Goal: Contribute content: Add original content to the website for others to see

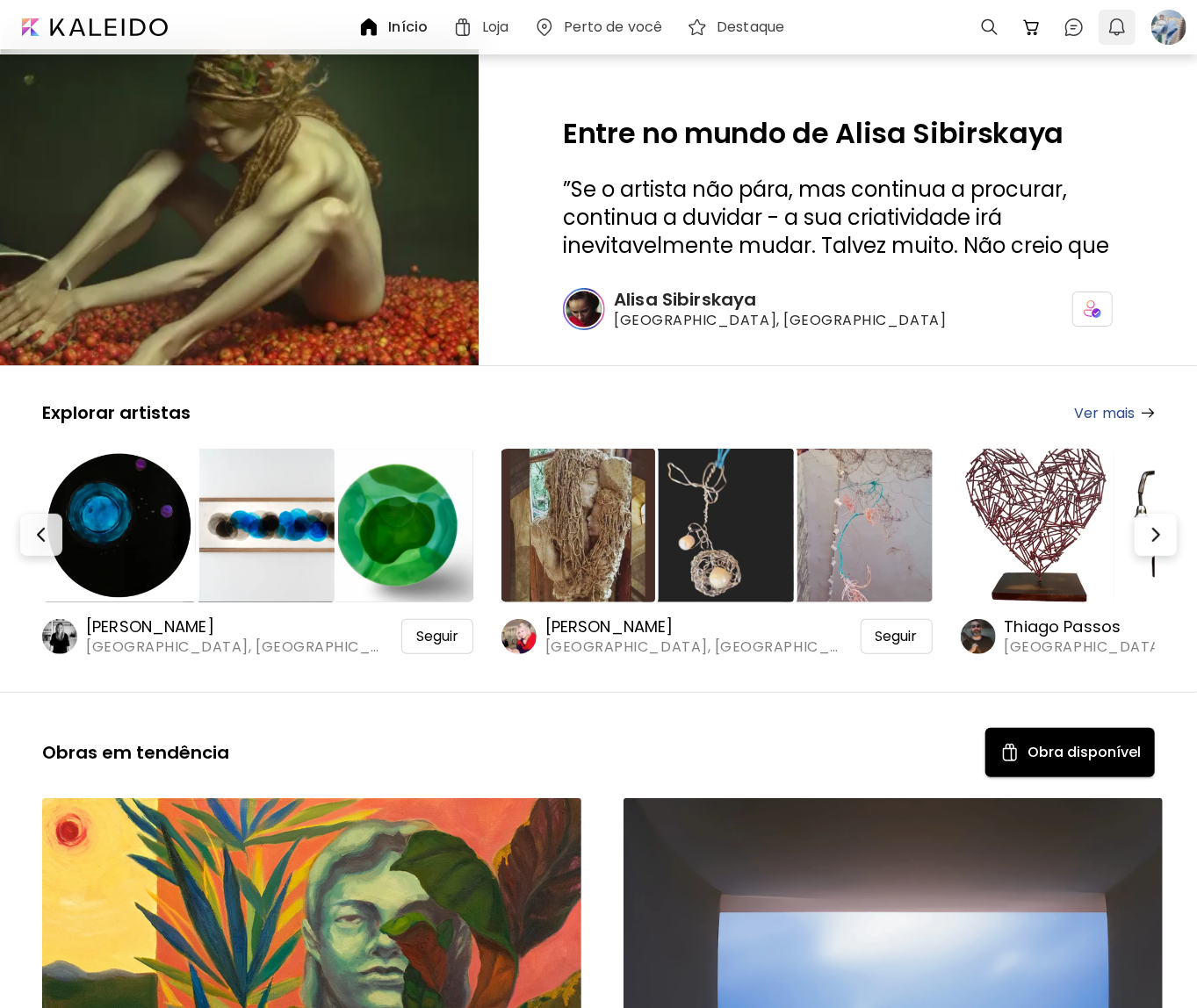
click at [1107, 22] on img "button" at bounding box center [1117, 27] width 21 height 21
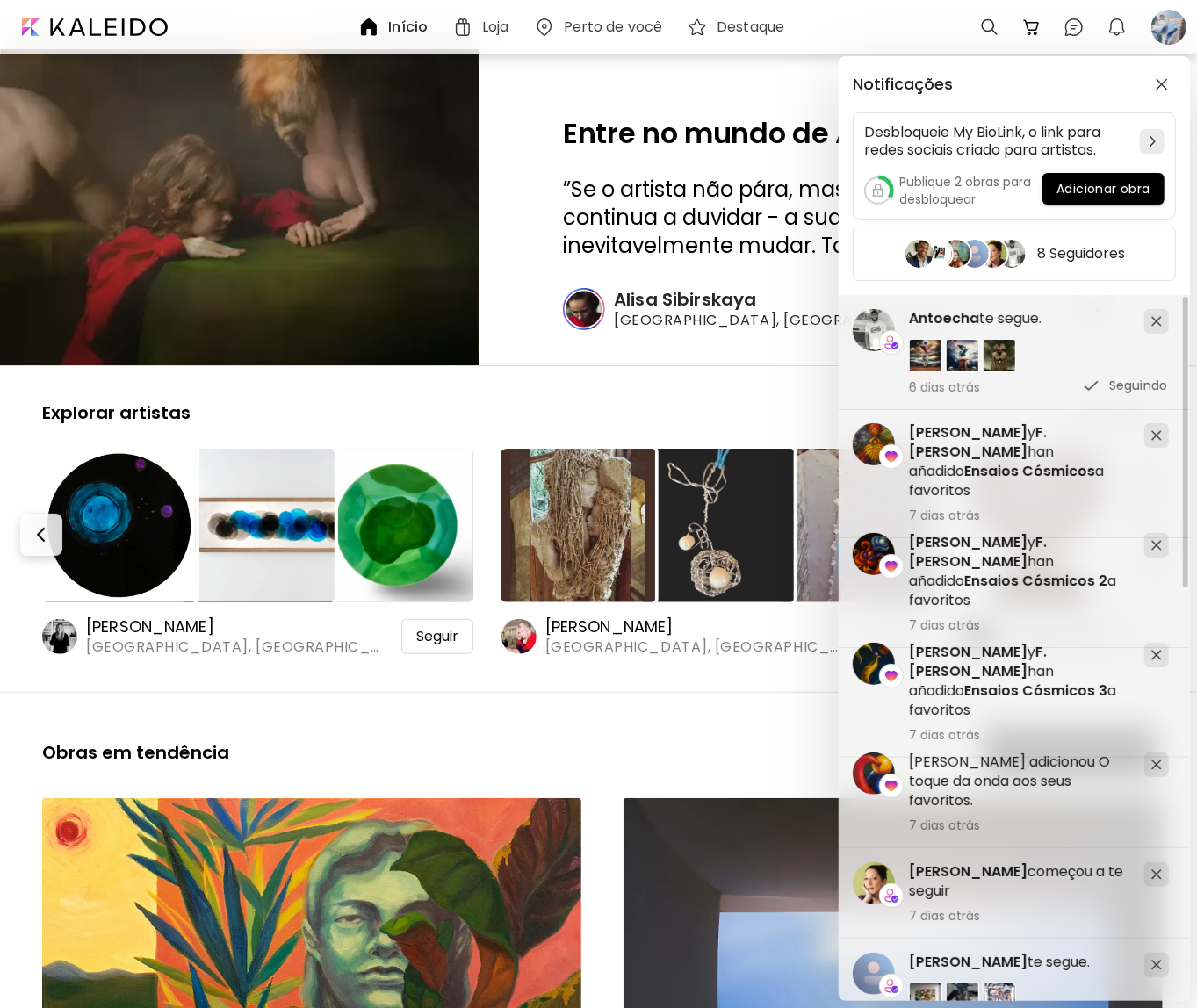
click at [990, 872] on span "[PERSON_NAME]" at bounding box center [968, 872] width 118 height 20
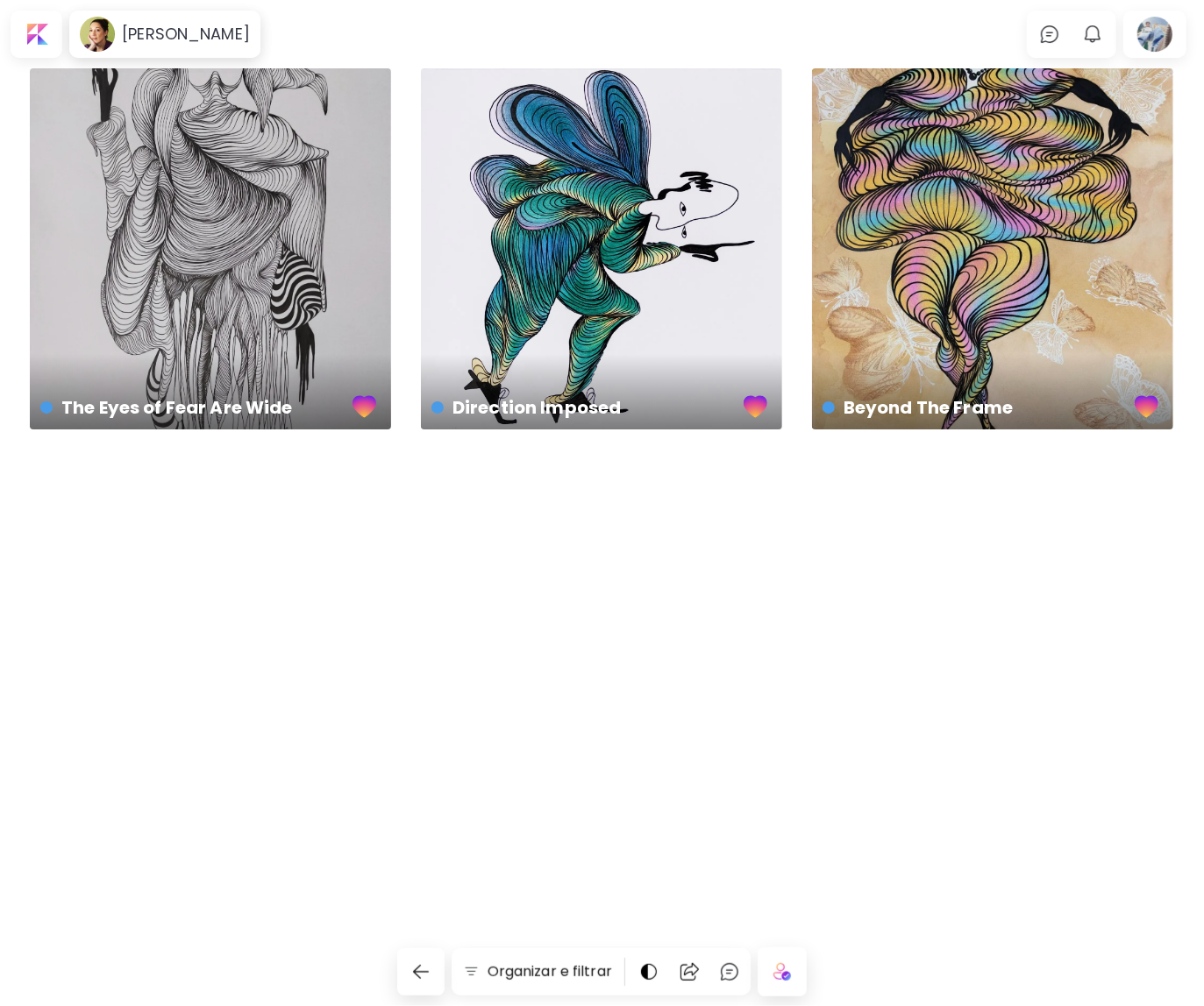
drag, startPoint x: 460, startPoint y: 481, endPoint x: 473, endPoint y: 474, distance: 14.8
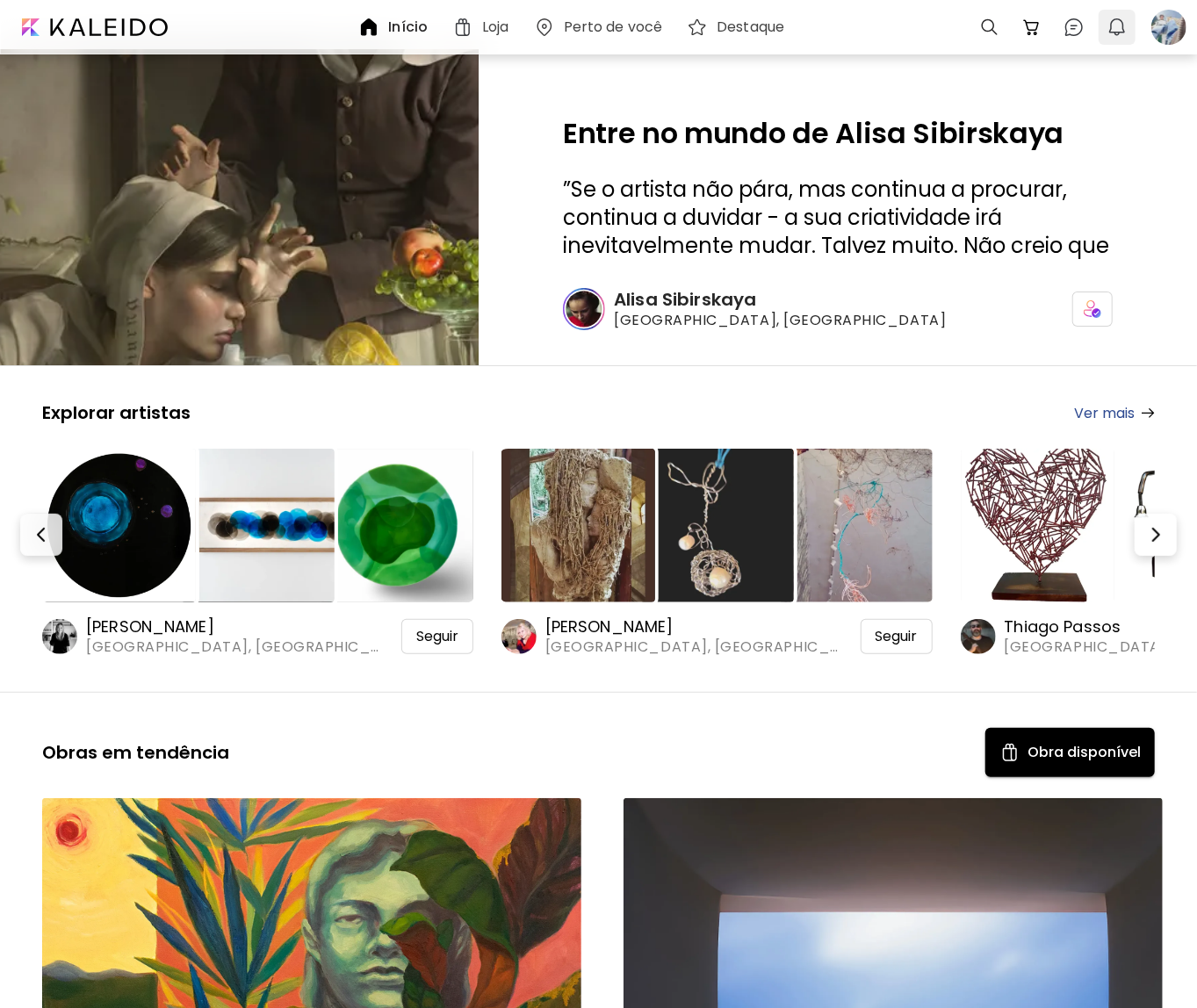
click at [1117, 30] on img "button" at bounding box center [1117, 27] width 21 height 21
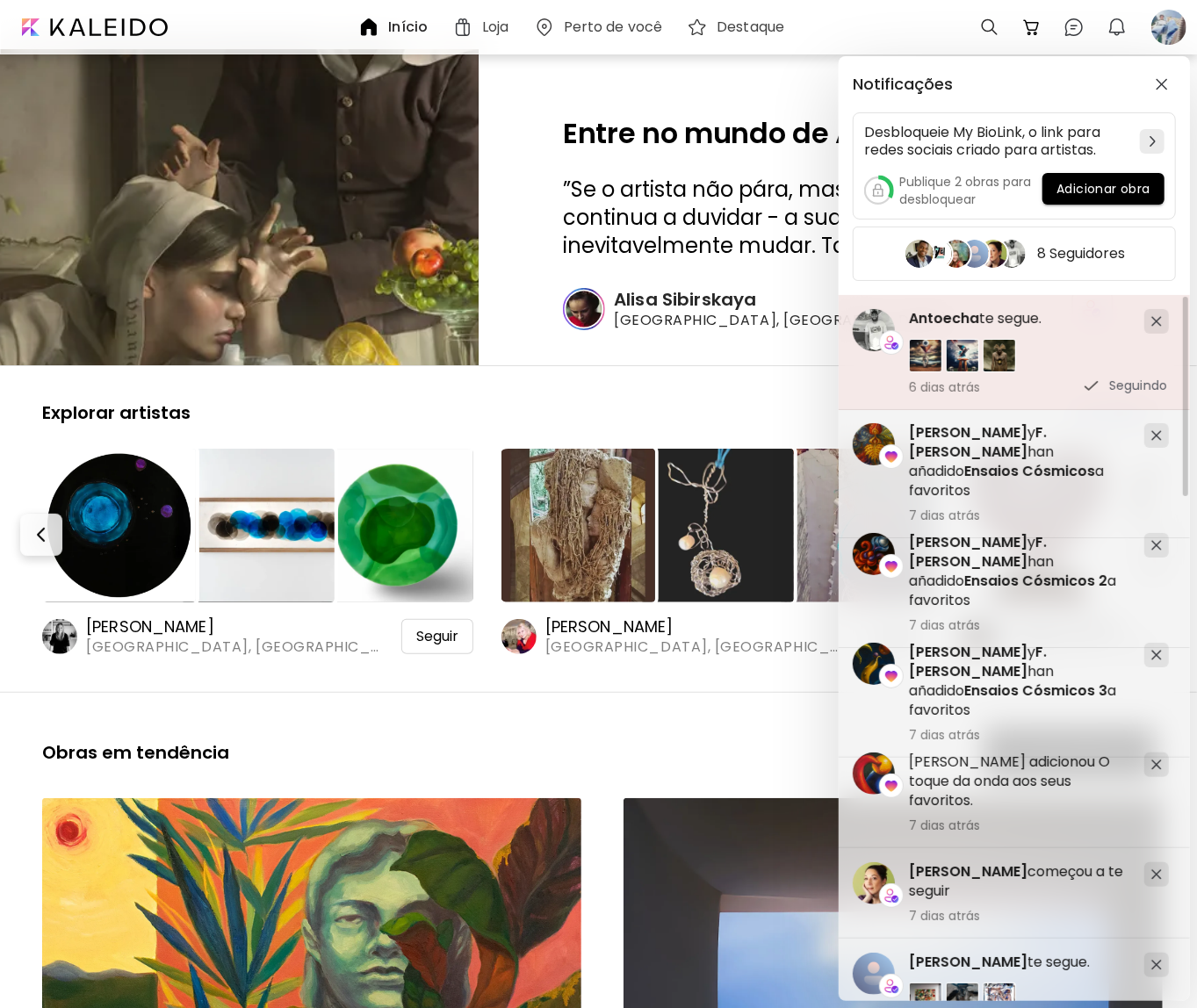
click at [962, 315] on span "Antoecha" at bounding box center [944, 319] width 71 height 20
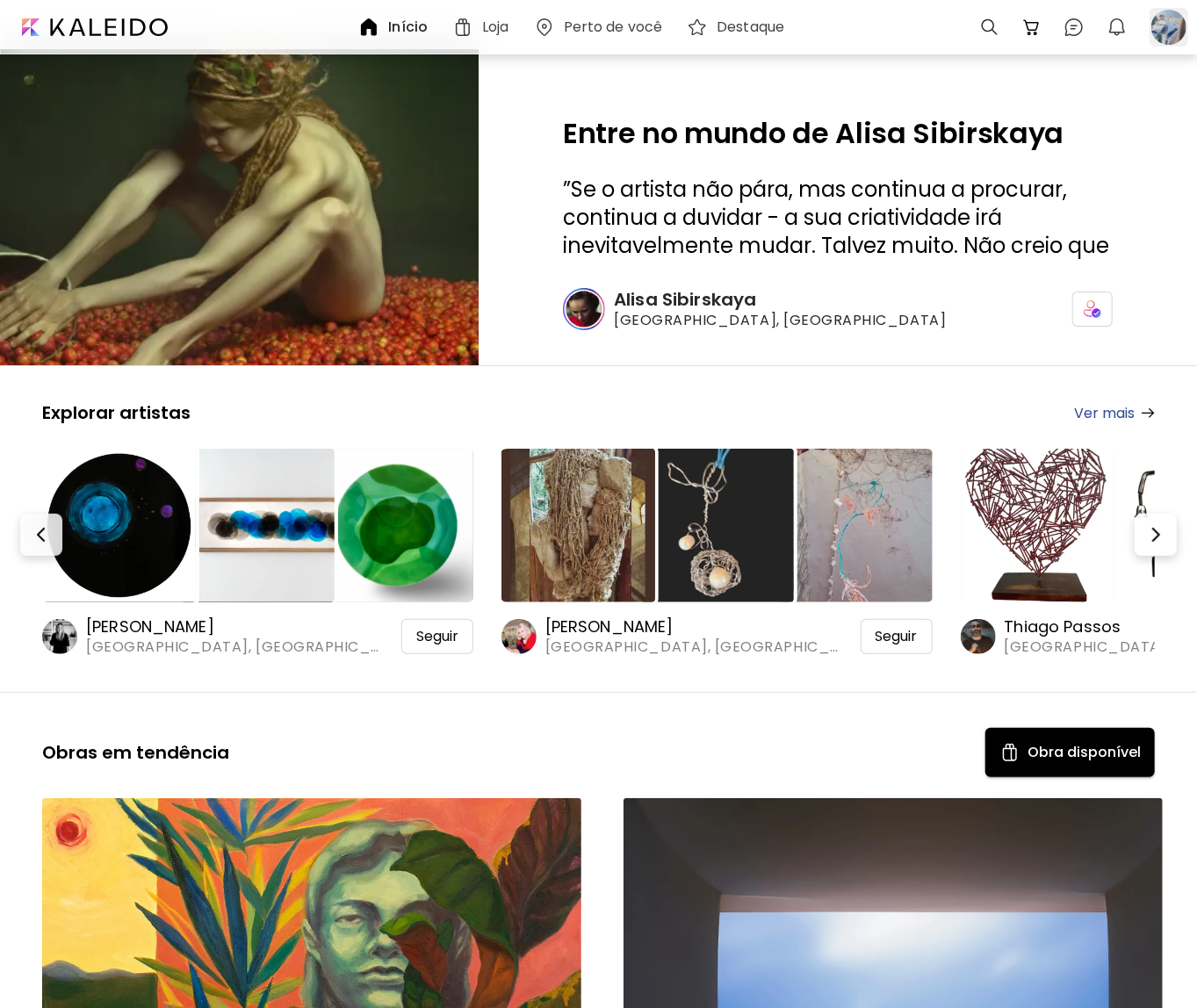
click at [1164, 28] on div at bounding box center [1169, 28] width 39 height 39
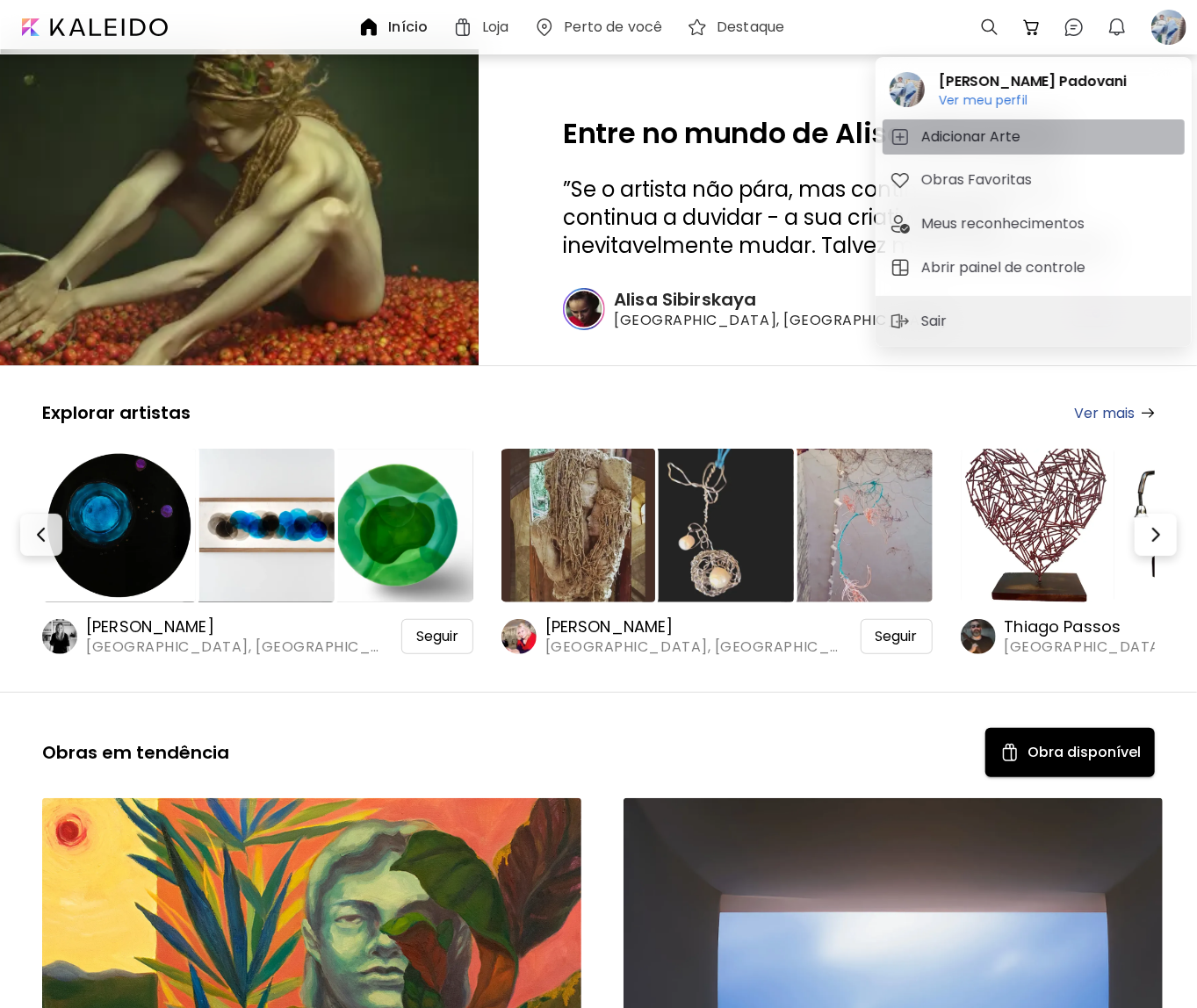
click at [978, 138] on h5 "Adicionar Arte" at bounding box center [974, 137] width 105 height 21
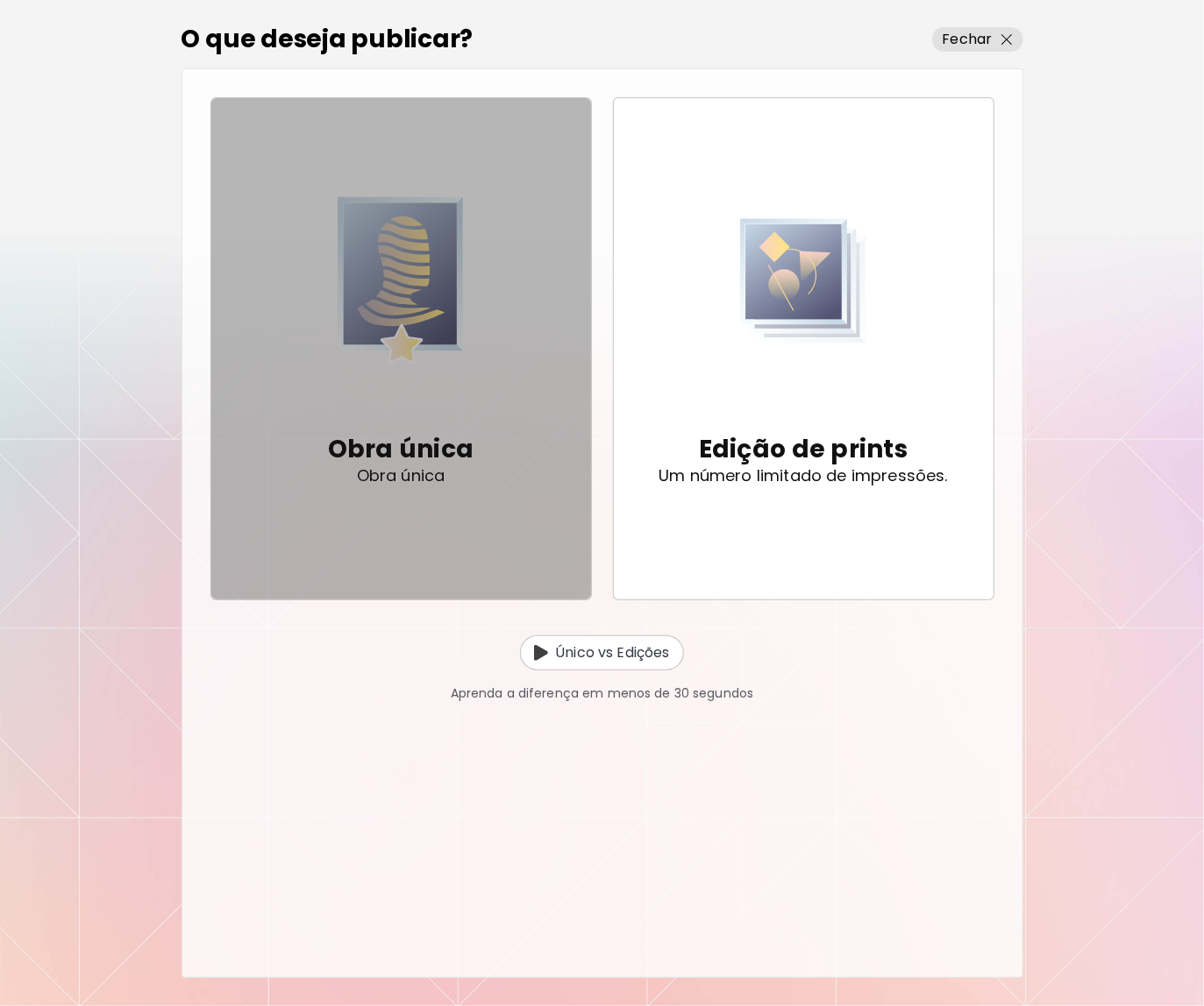
click at [469, 431] on div "Obra única Obra única" at bounding box center [401, 458] width 147 height 137
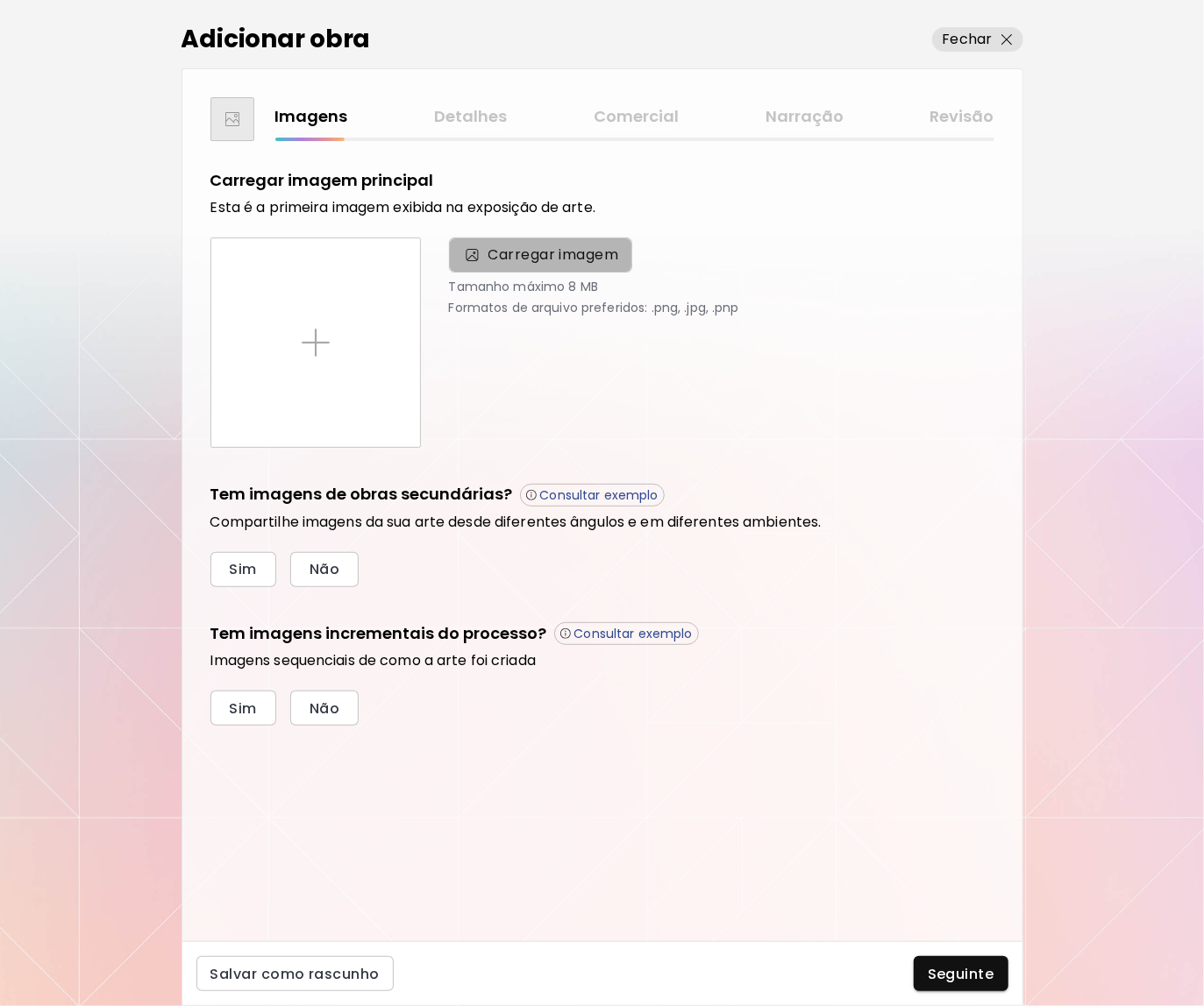
click at [579, 257] on span "Carregar imagem" at bounding box center [553, 255] width 131 height 21
click at [0, 0] on input "Carregar imagem" at bounding box center [0, 0] width 0 height 0
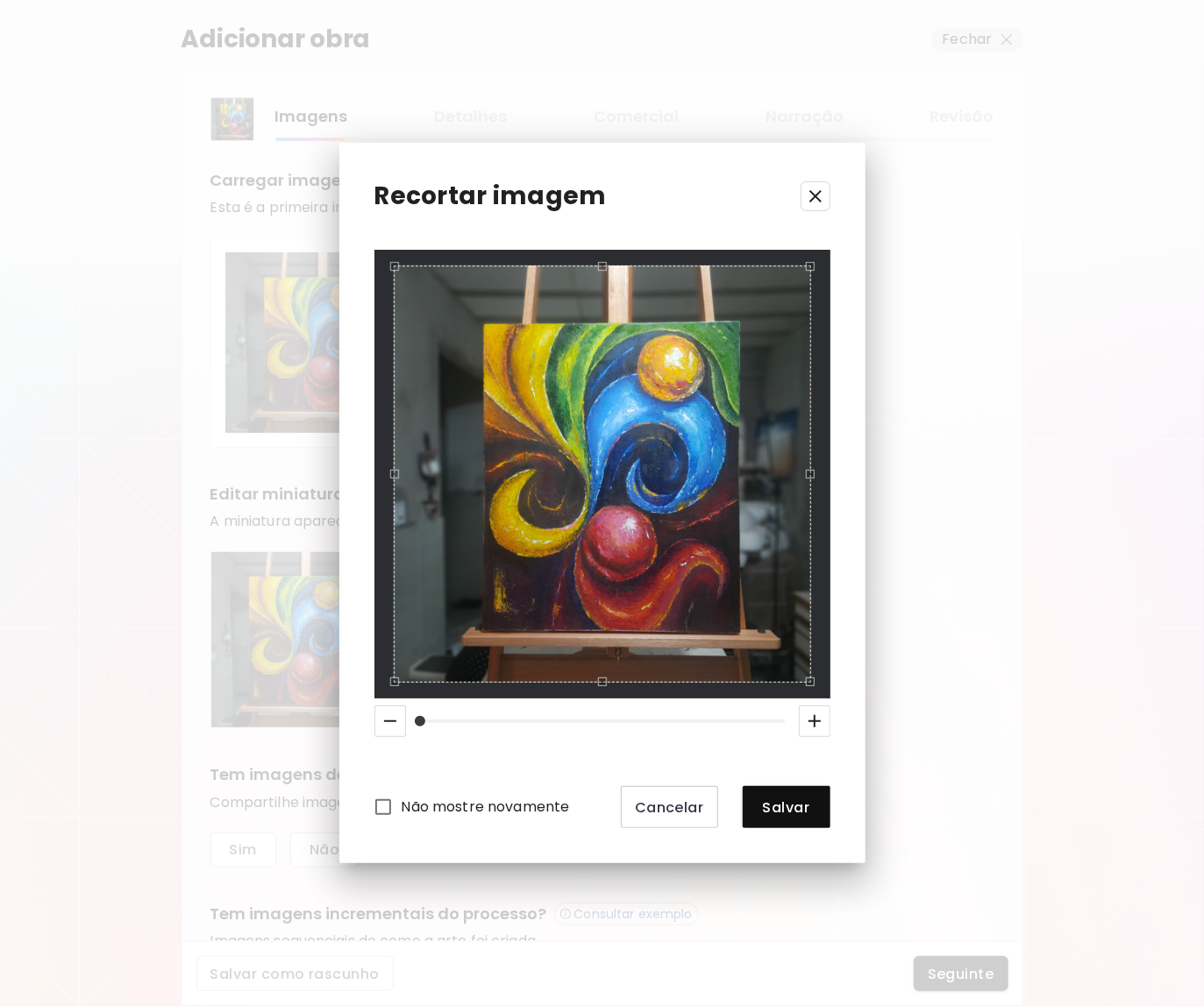
click at [819, 716] on icon "button" at bounding box center [814, 721] width 21 height 21
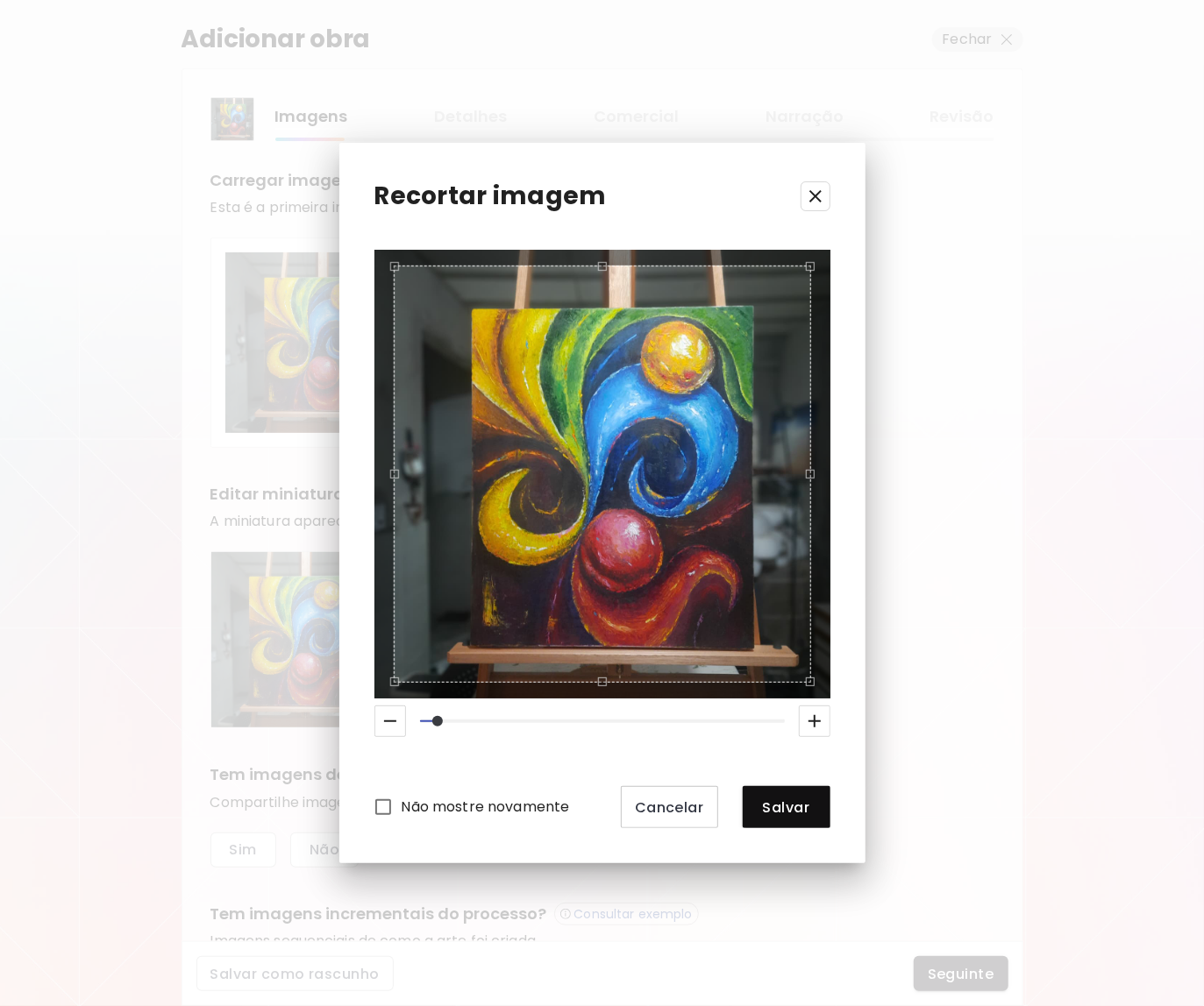
click at [744, 532] on div "Use the arrow keys to move the crop selection area" at bounding box center [602, 474] width 417 height 417
click at [746, 562] on div "Use the arrow keys to move the crop selection area" at bounding box center [602, 474] width 417 height 417
click at [790, 799] on span "Salvar" at bounding box center [786, 808] width 60 height 18
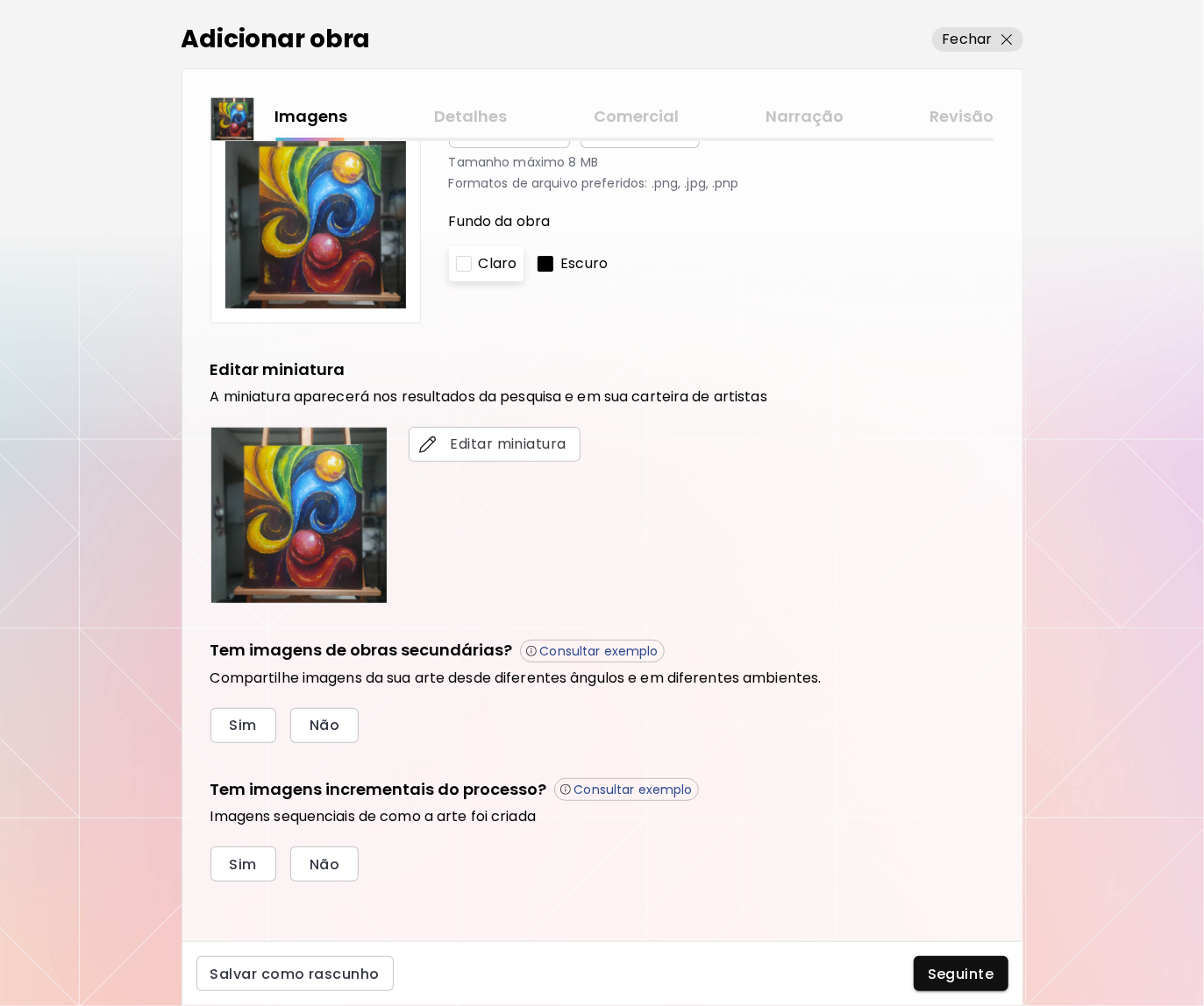
scroll to position [125, 0]
click at [241, 725] on span "Sim" at bounding box center [244, 726] width 27 height 18
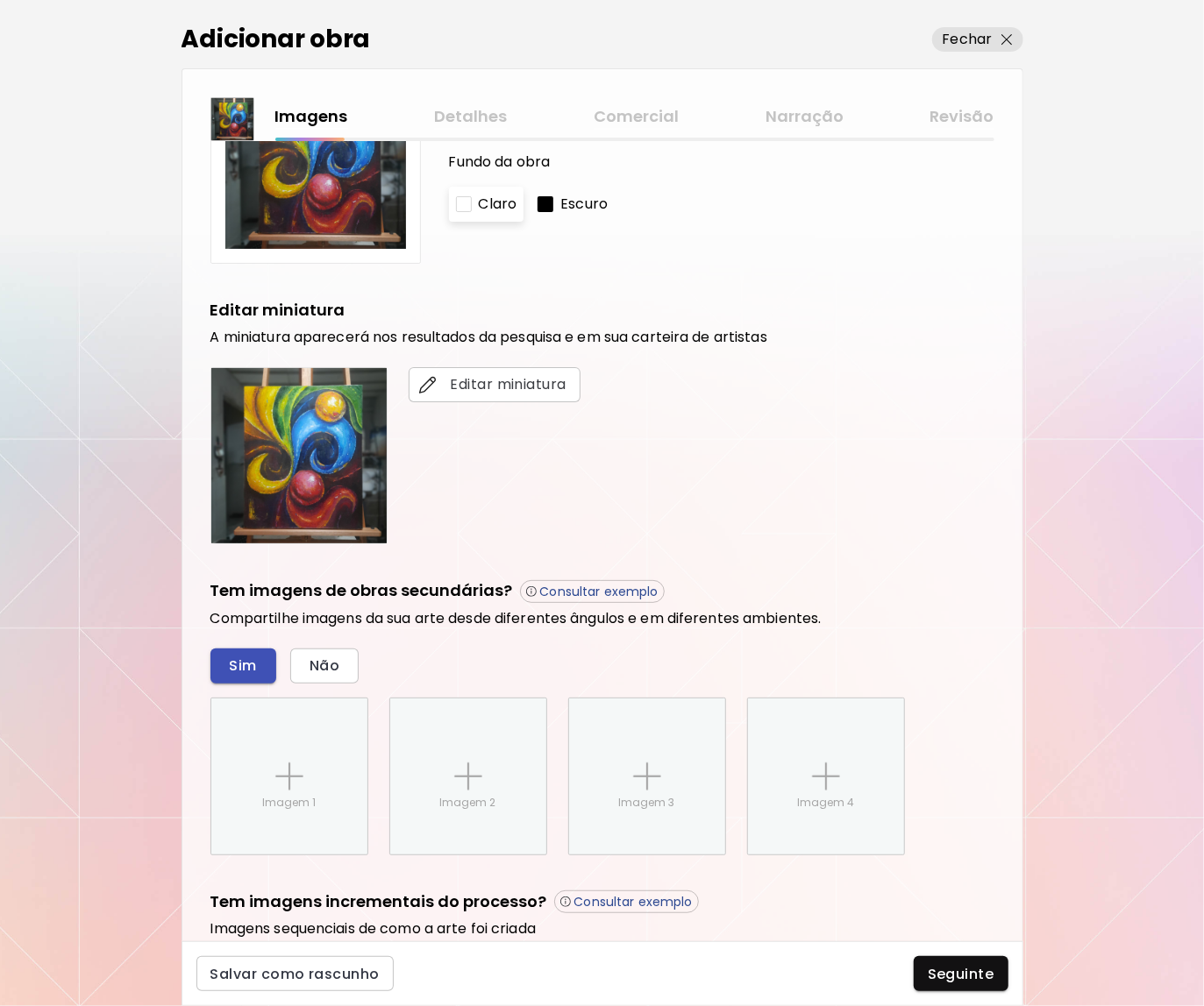
scroll to position [296, 0]
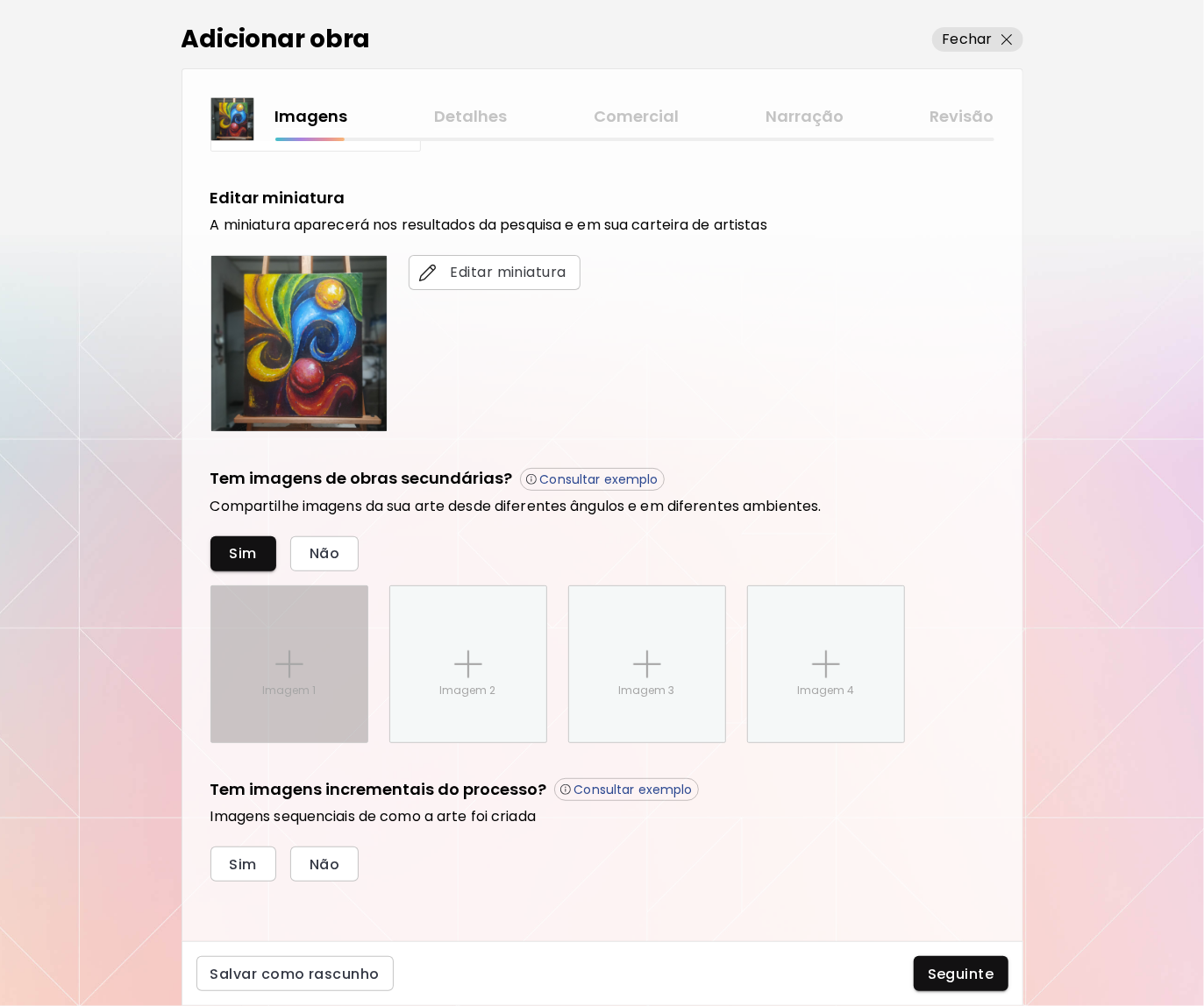
click at [271, 661] on div "Imagem 1" at bounding box center [290, 664] width 156 height 156
click at [0, 0] on input "Imagem 1" at bounding box center [0, 0] width 0 height 0
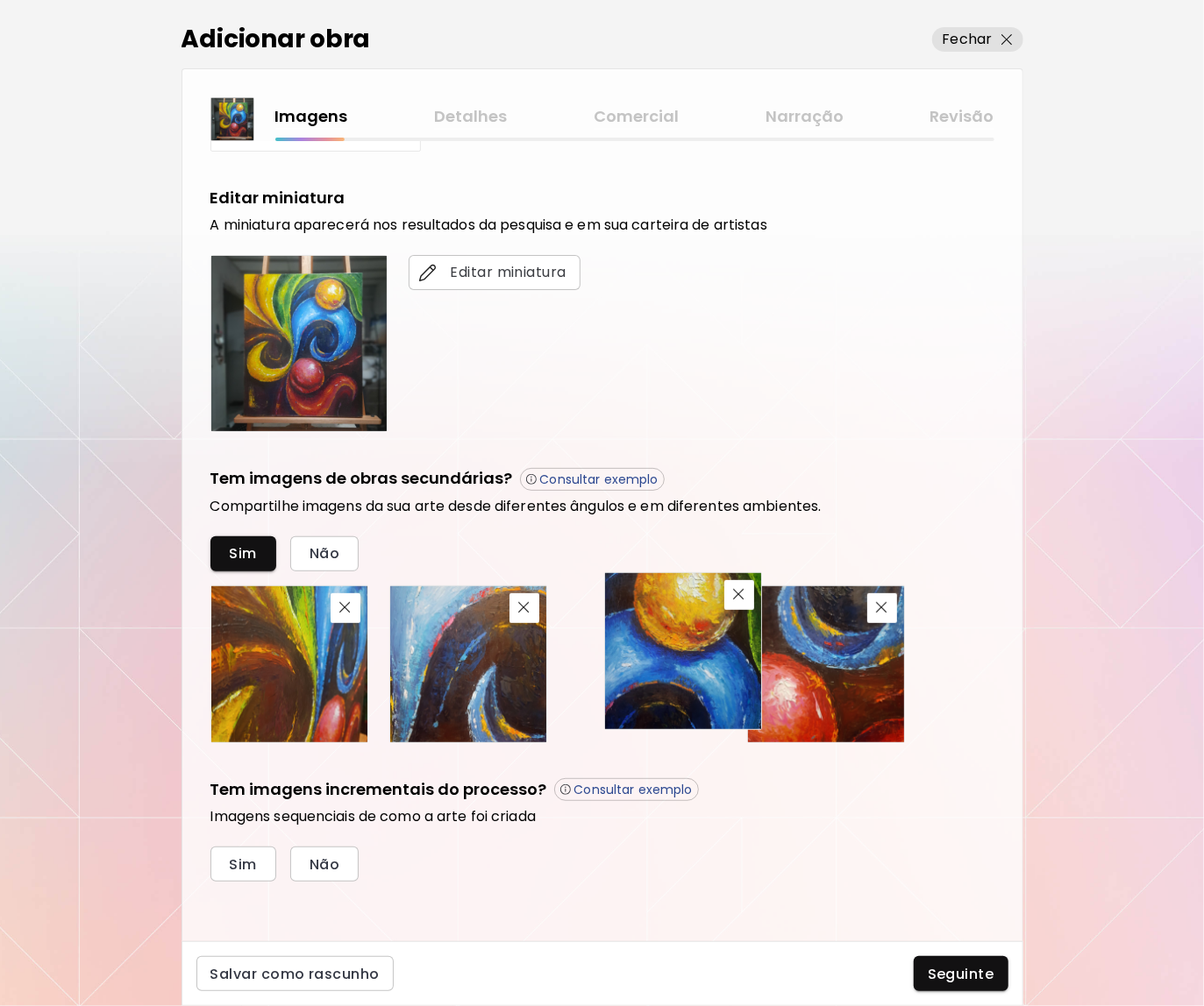
drag, startPoint x: 884, startPoint y: 686, endPoint x: 741, endPoint y: 673, distance: 143.6
click at [741, 673] on img at bounding box center [683, 651] width 156 height 156
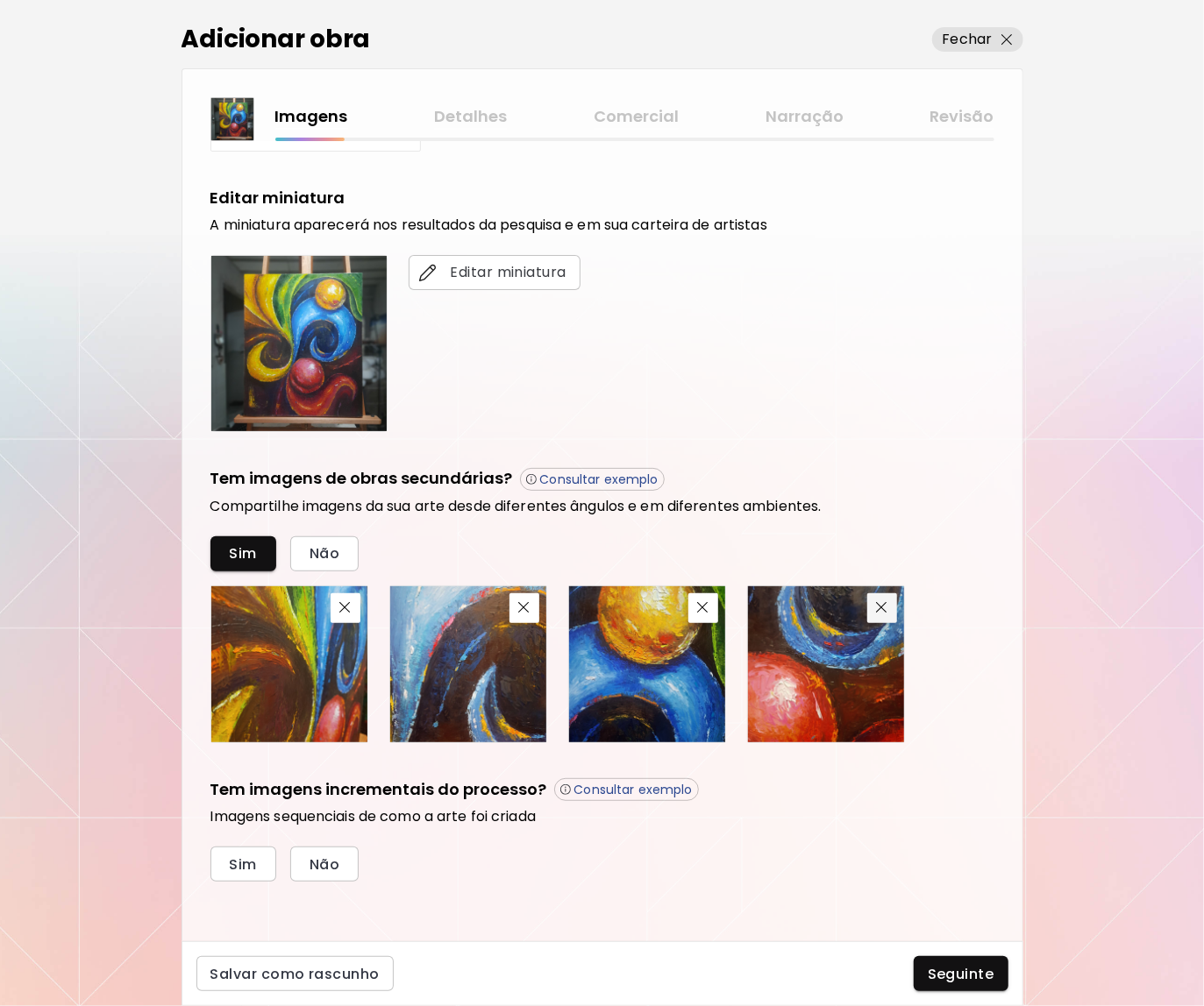
click at [890, 606] on span "button" at bounding box center [881, 607] width 21 height 11
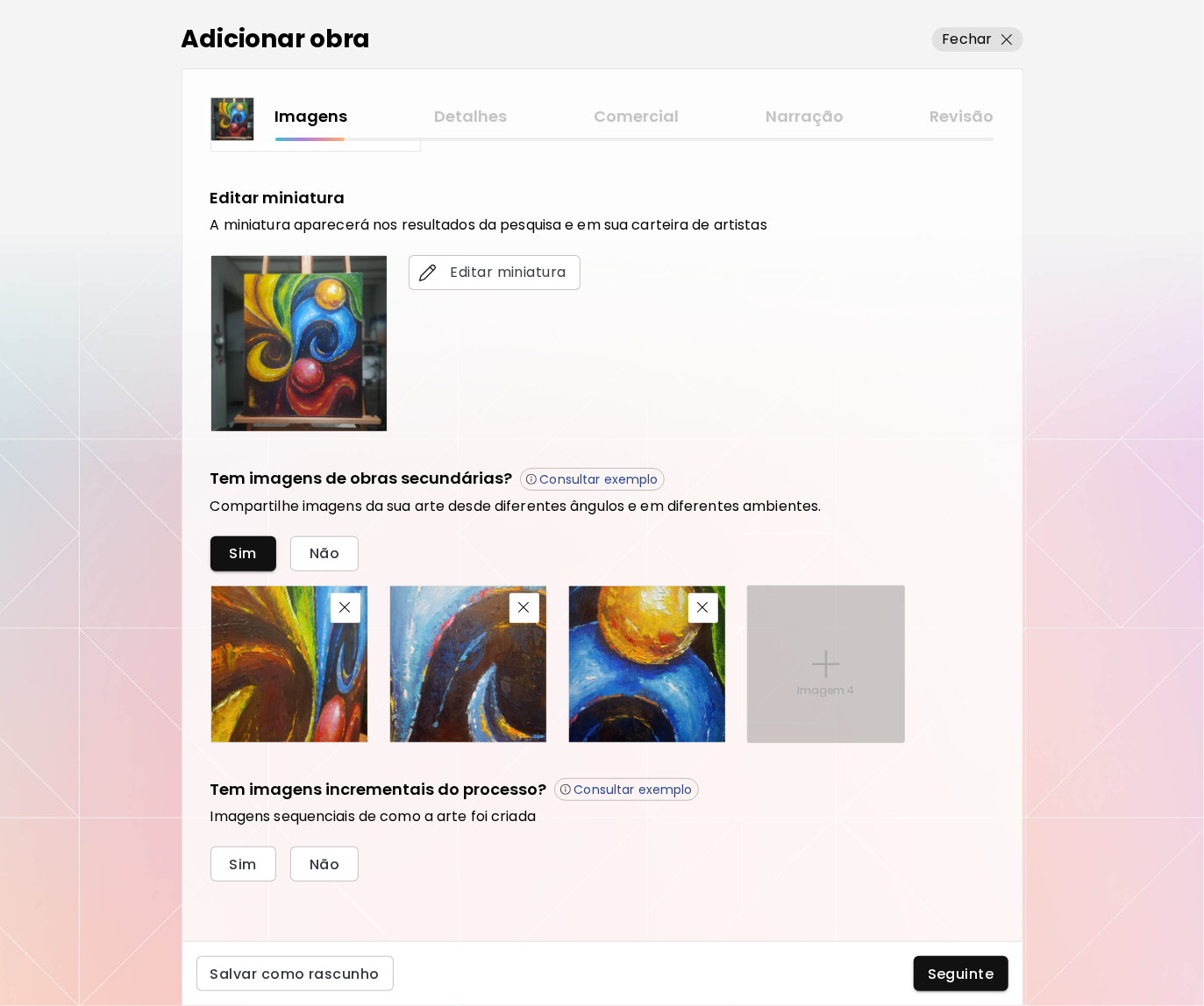
click at [848, 659] on div "Imagem 4" at bounding box center [826, 664] width 156 height 156
click at [0, 0] on input "Imagem 4" at bounding box center [0, 0] width 0 height 0
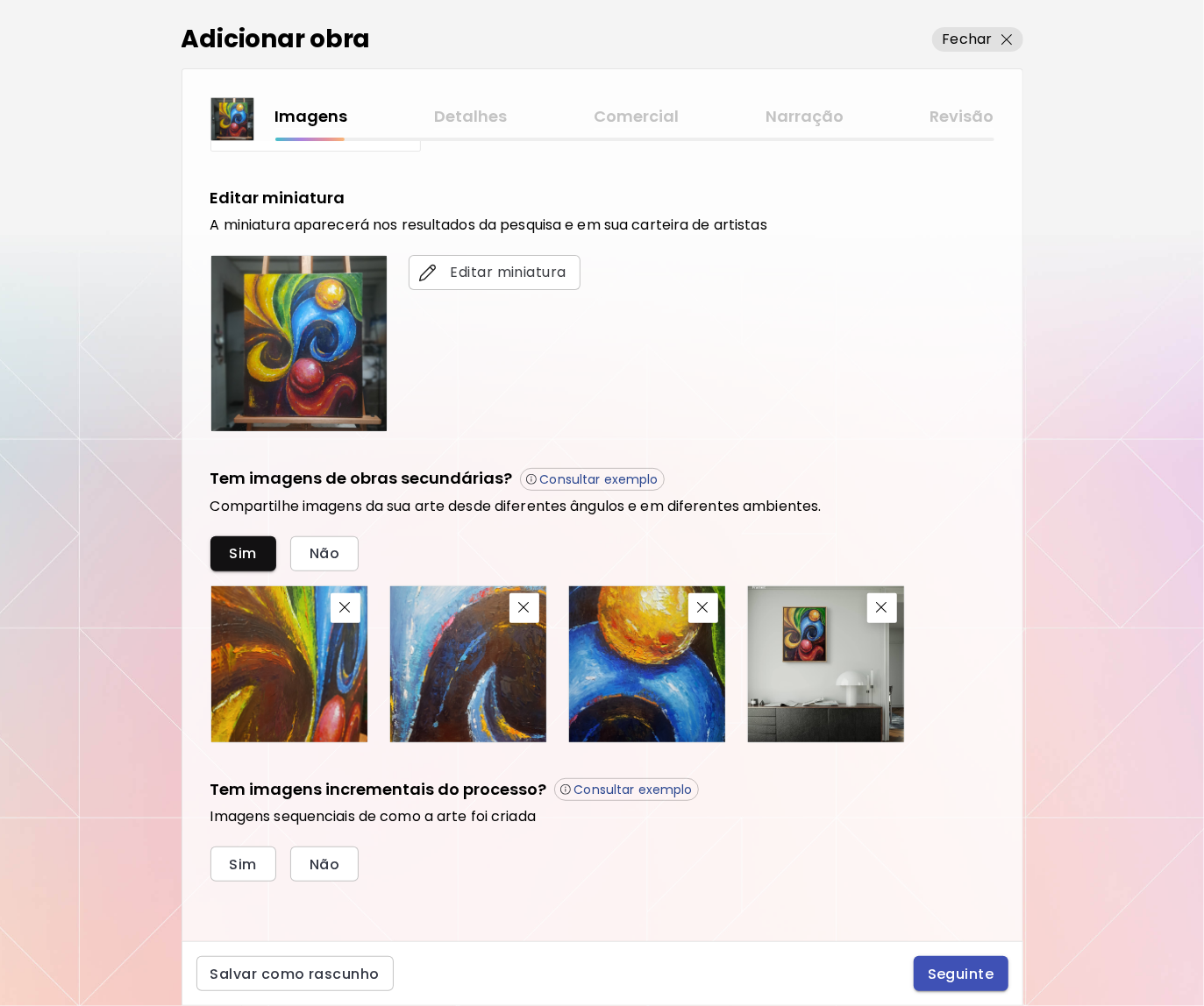
click at [953, 965] on span "Seguinte" at bounding box center [960, 974] width 67 height 18
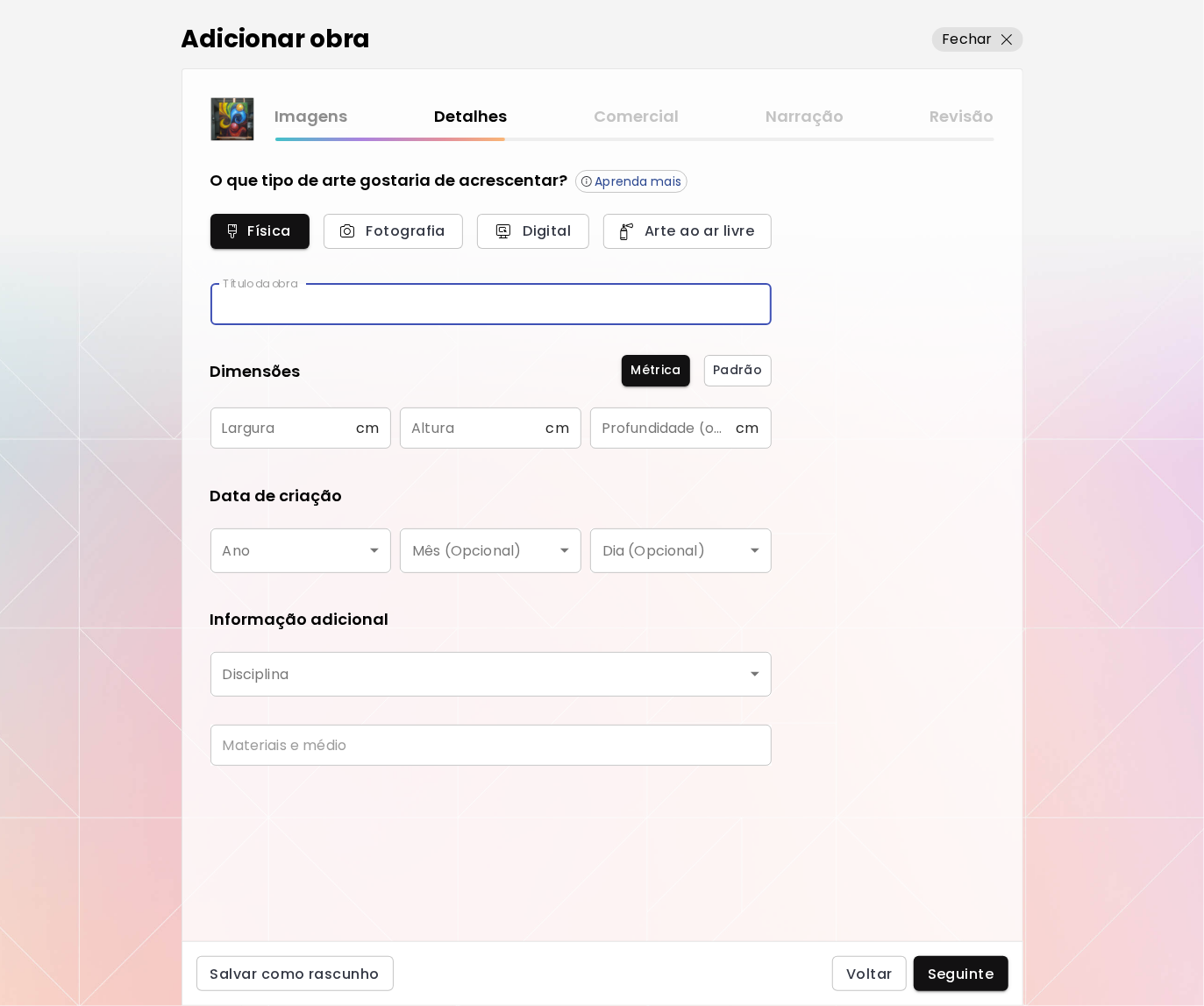
click at [426, 290] on input "text" at bounding box center [491, 304] width 561 height 41
type input "*********"
click at [334, 421] on input "text" at bounding box center [283, 428] width 146 height 41
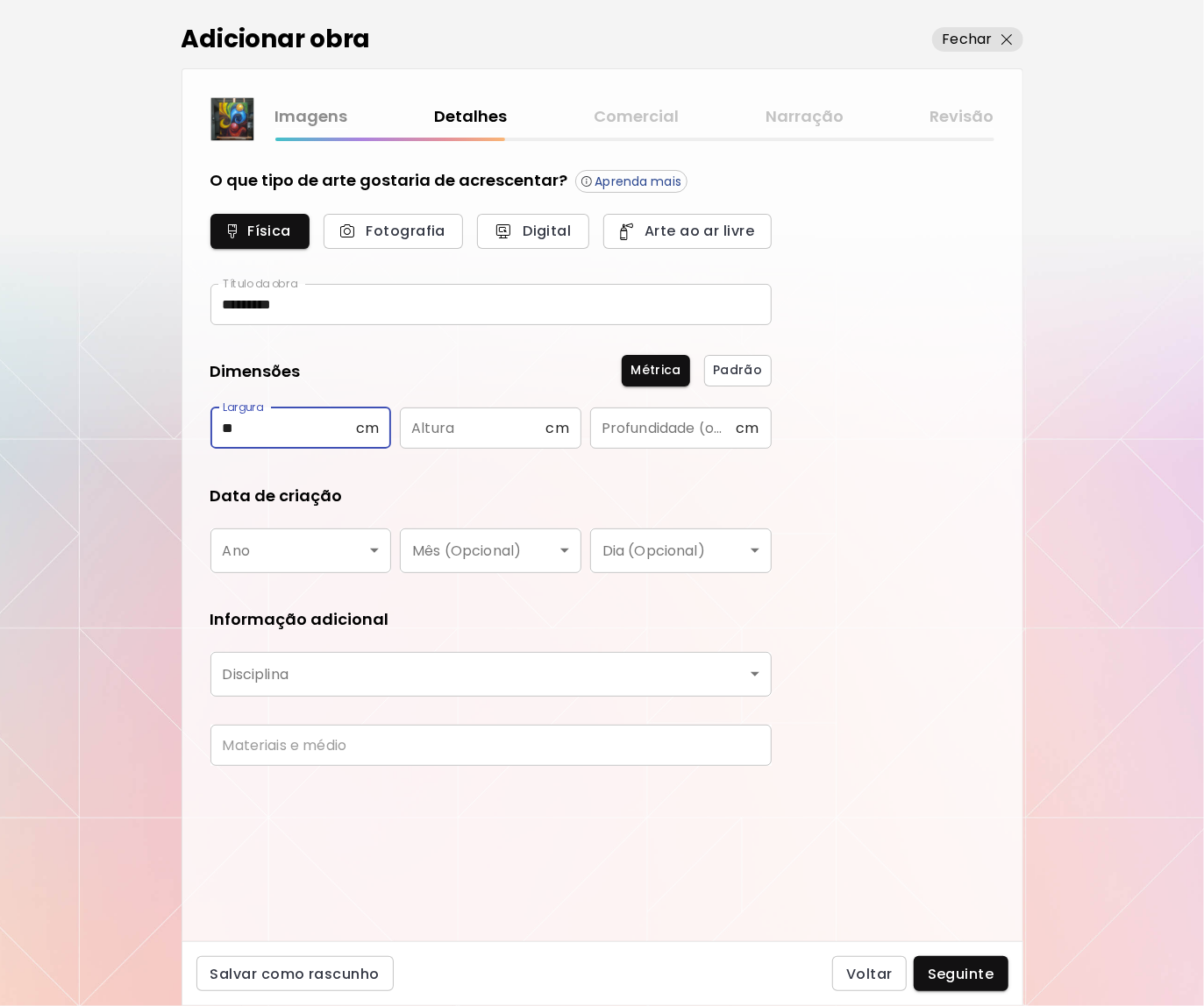
type input "**"
click at [420, 434] on input "text" at bounding box center [472, 428] width 146 height 41
type input "**"
click at [732, 425] on input "text" at bounding box center [662, 428] width 146 height 41
type input "*"
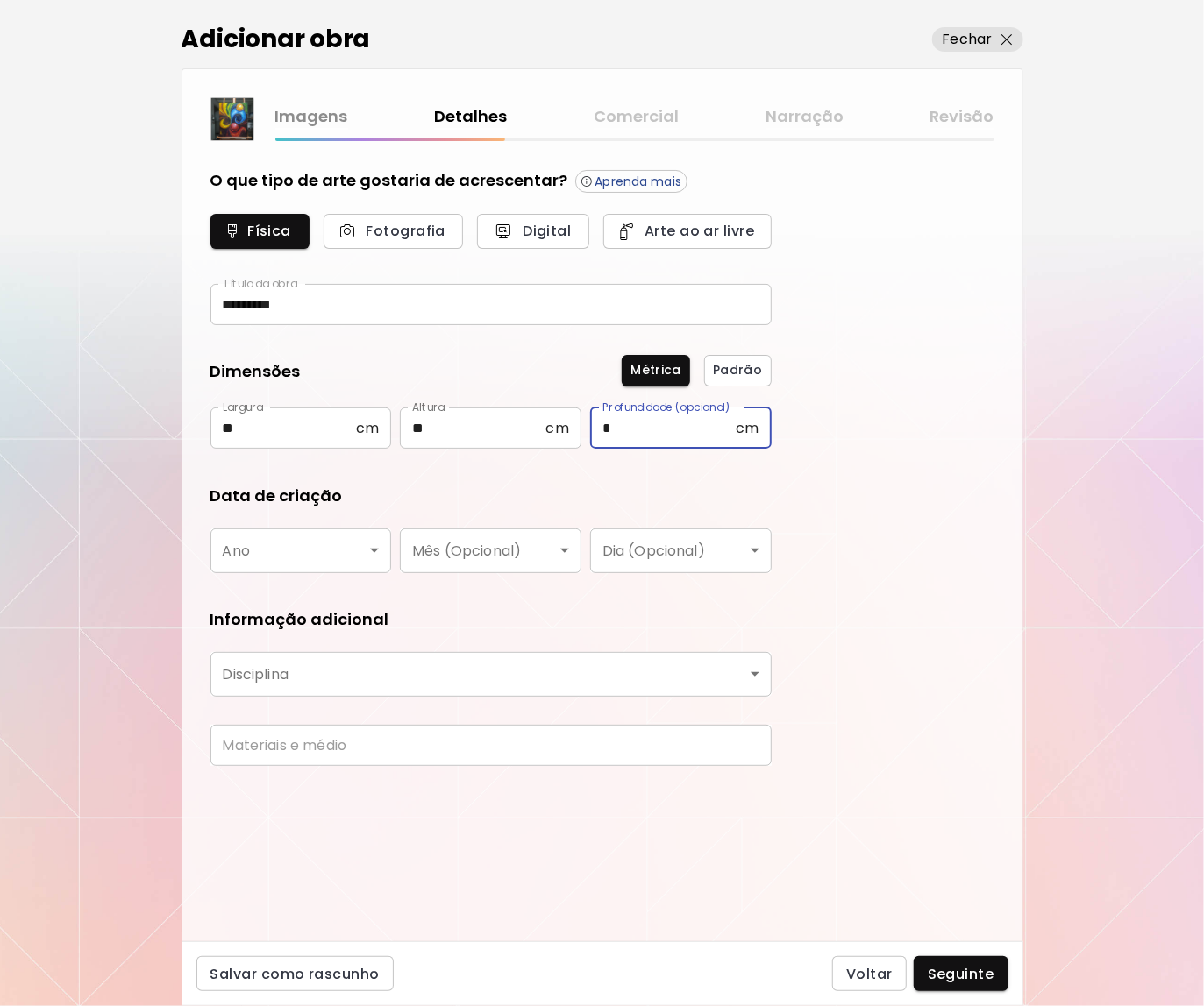
click at [817, 491] on div "O que tipo de arte gostaria de acrescentar? Aprenda mais Física Fotografia Digi…" at bounding box center [602, 541] width 840 height 801
click at [351, 559] on body "[DOMAIN_NAME]/[DOMAIN_NAME] Adicionar obras Gerencie suas obras Editar Perfil M…" at bounding box center [602, 503] width 1204 height 1006
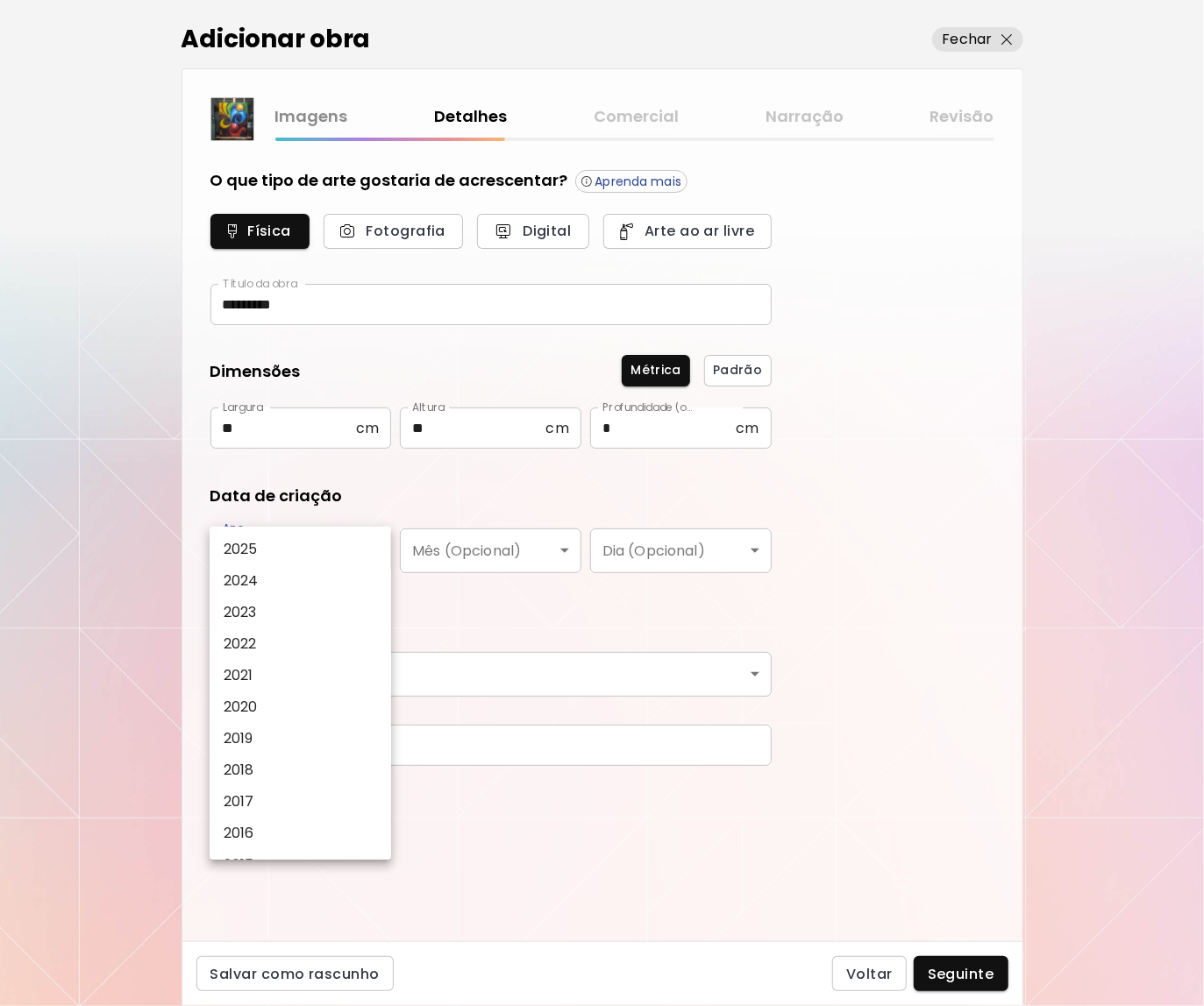
click at [351, 560] on li "2025" at bounding box center [305, 550] width 191 height 31
type input "****"
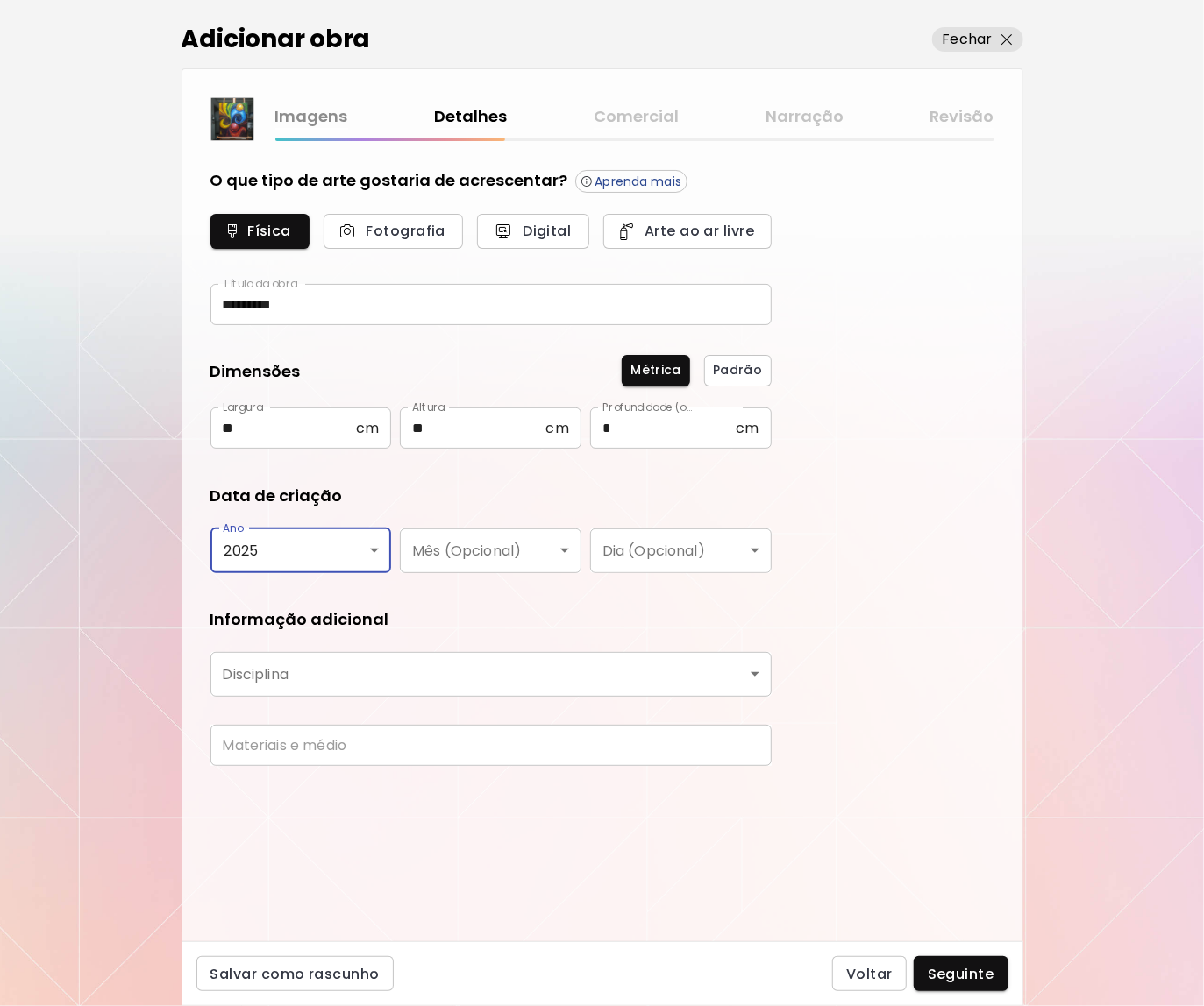
click at [433, 542] on body "[DOMAIN_NAME]/[DOMAIN_NAME] Adicionar obras Gerencie suas obras Editar Perfil M…" at bounding box center [602, 503] width 1204 height 1006
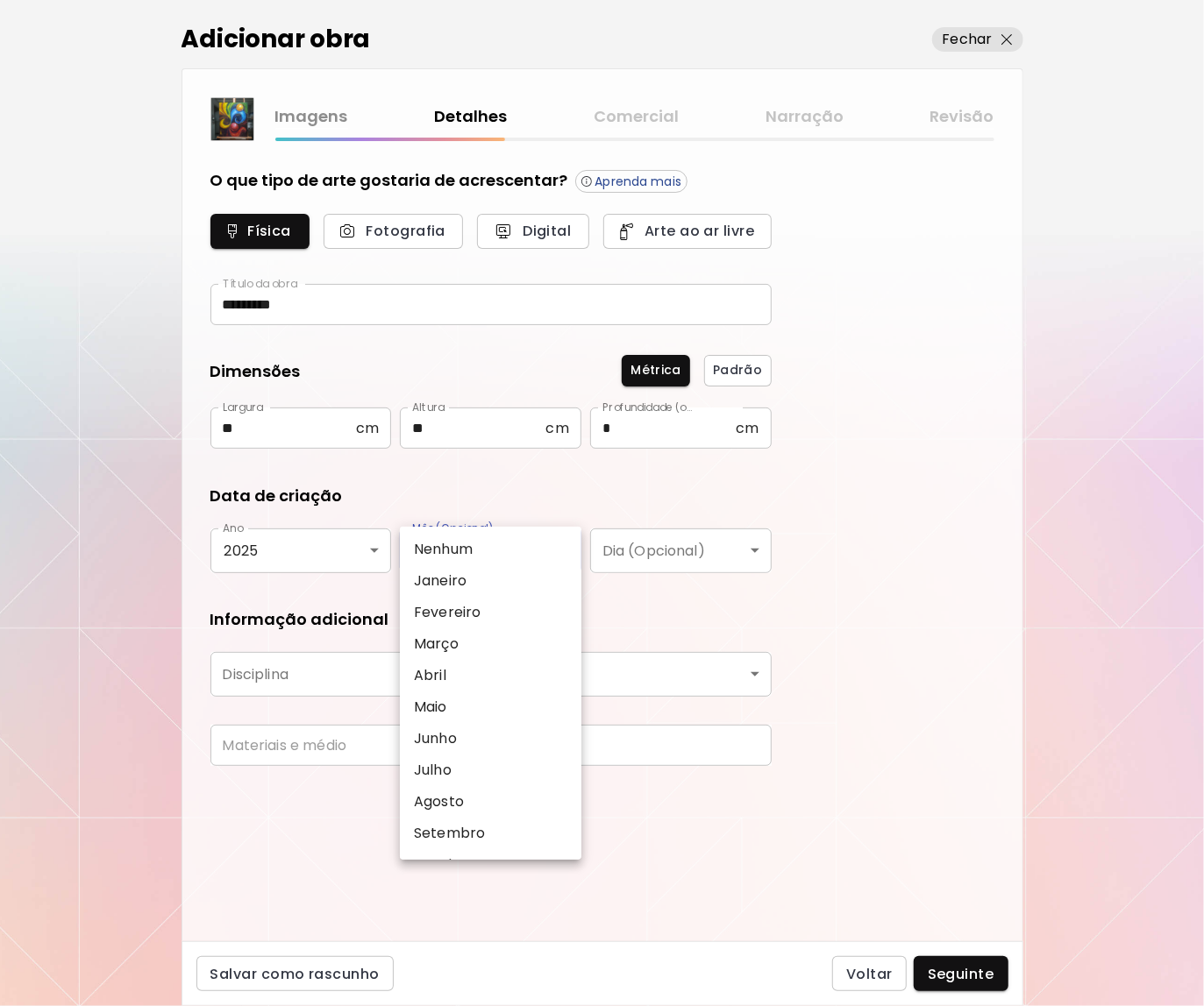
click at [480, 807] on li "Agosto" at bounding box center [495, 802] width 191 height 31
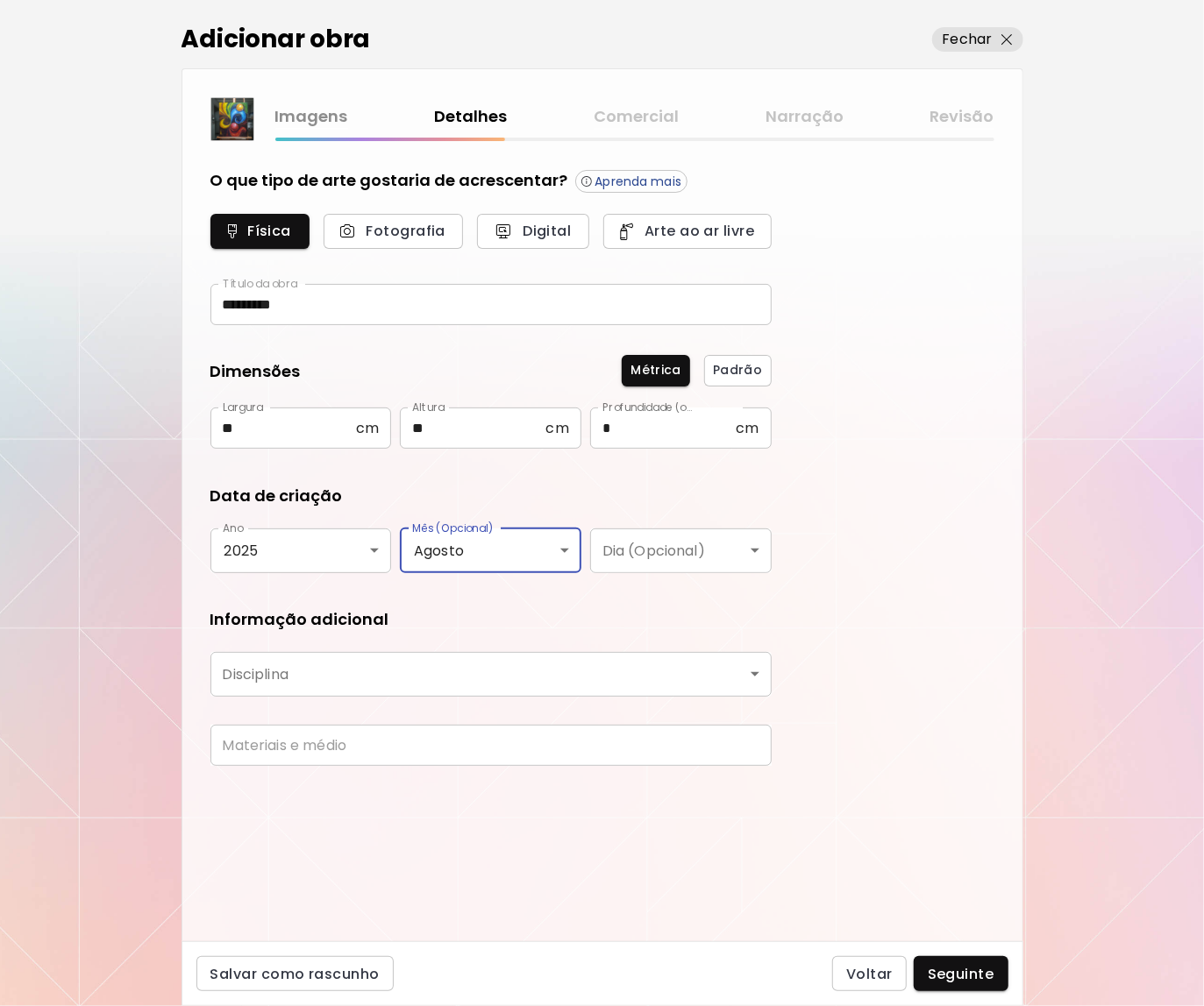
click at [468, 557] on body "[DOMAIN_NAME]/[DOMAIN_NAME] Adicionar obras Gerencie suas obras Editar Perfil M…" at bounding box center [602, 503] width 1204 height 1006
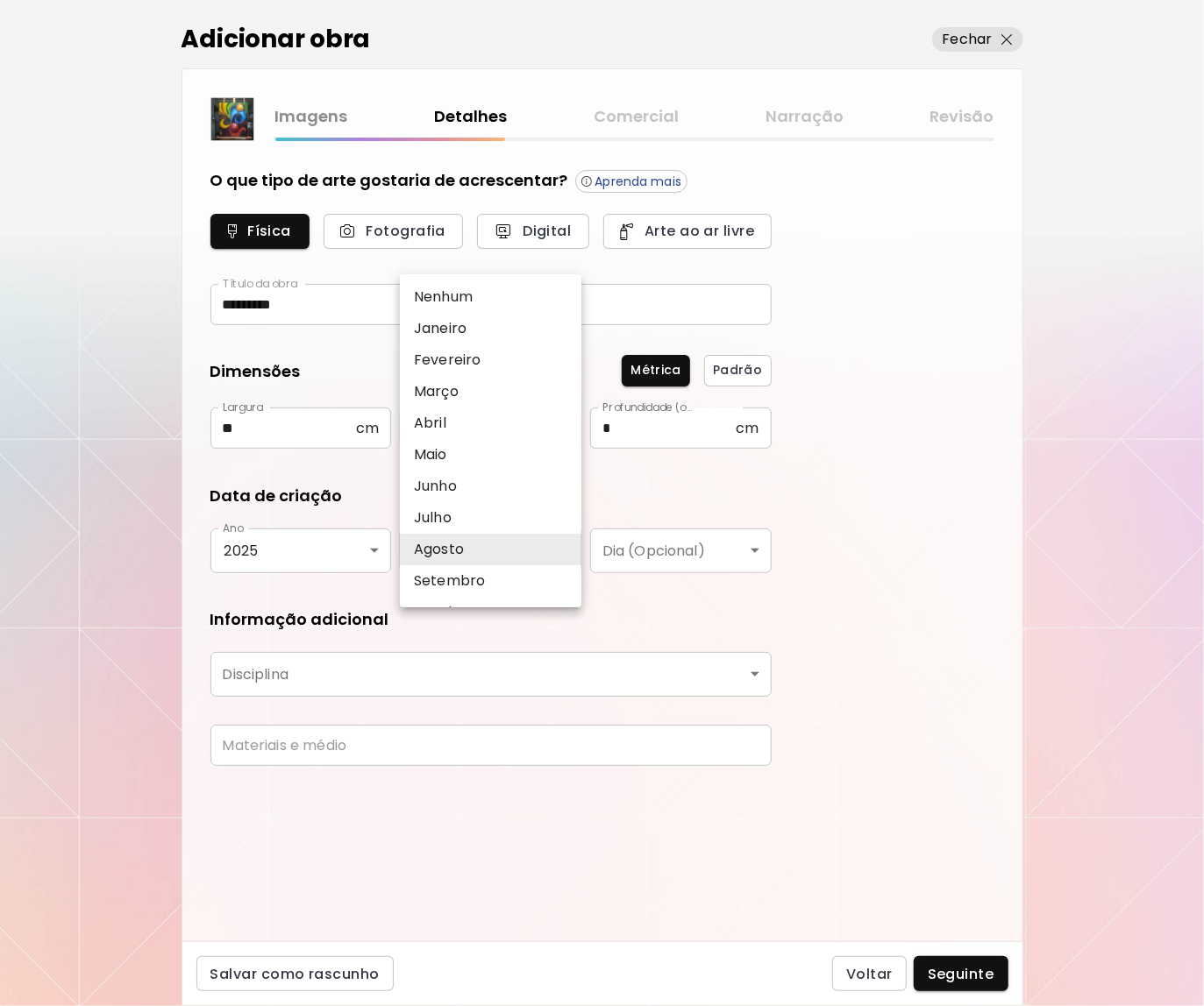
click at [477, 582] on p "Setembro" at bounding box center [450, 581] width 71 height 21
type input "********"
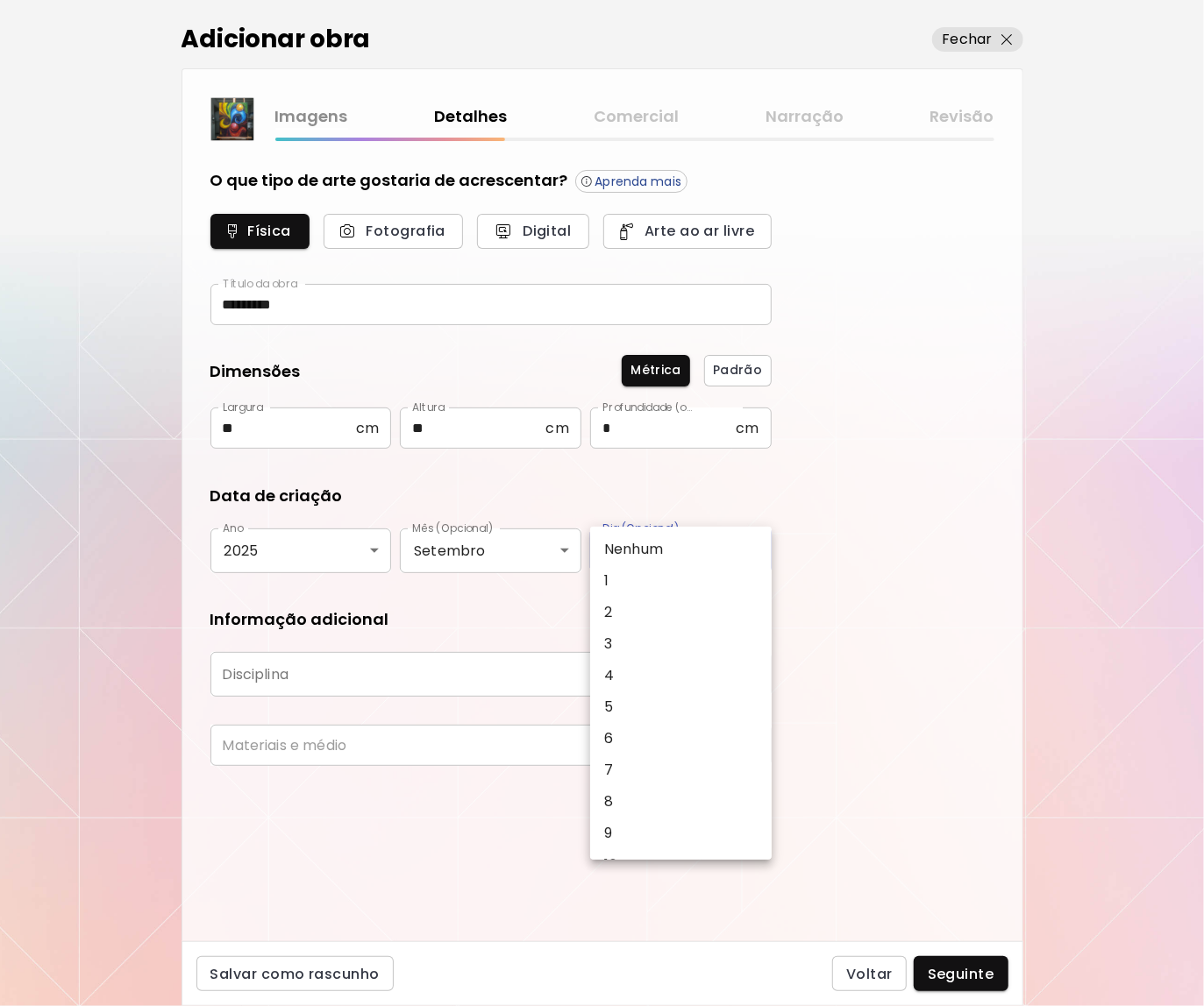
click at [669, 555] on body "[DOMAIN_NAME]/[DOMAIN_NAME] Adicionar obras Gerencie suas obras Editar Perfil M…" at bounding box center [602, 503] width 1204 height 1006
click at [934, 599] on div at bounding box center [602, 503] width 1204 height 1006
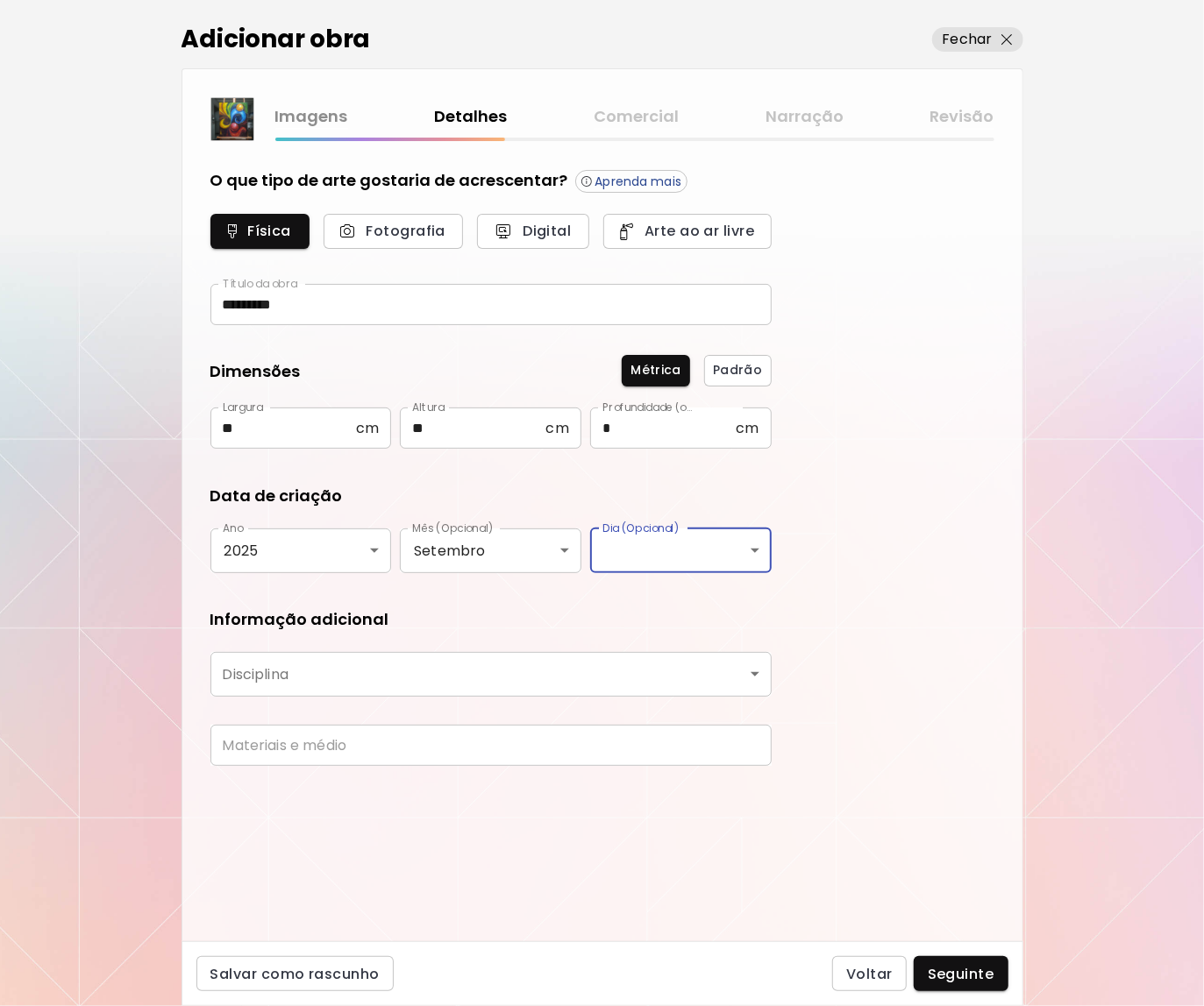
click at [519, 680] on body "[DOMAIN_NAME]/[DOMAIN_NAME] Adicionar obras Gerencie suas obras Editar Perfil M…" at bounding box center [602, 503] width 1204 height 1006
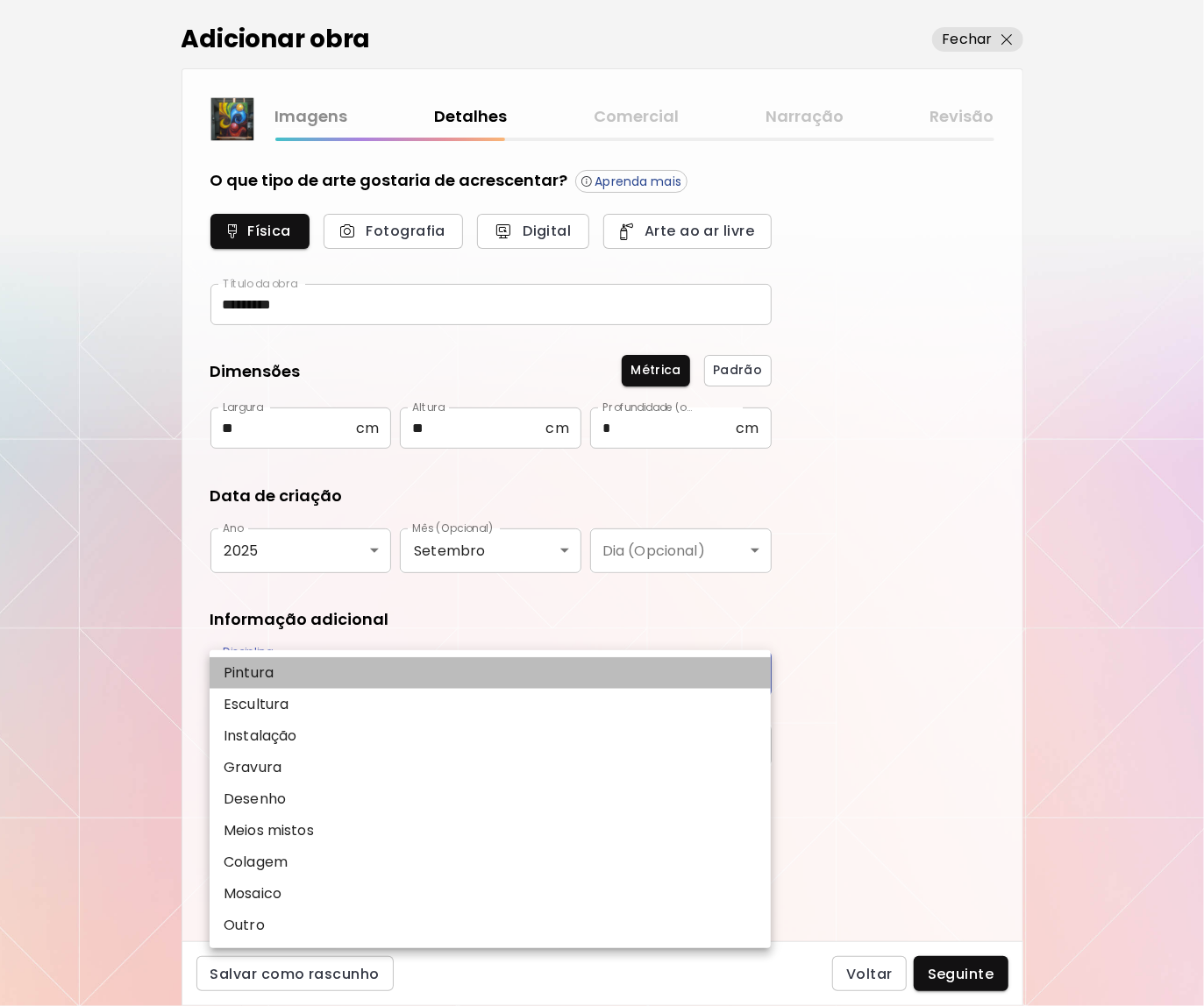
click at [292, 672] on li "Pintura" at bounding box center [490, 673] width 561 height 31
type input "********"
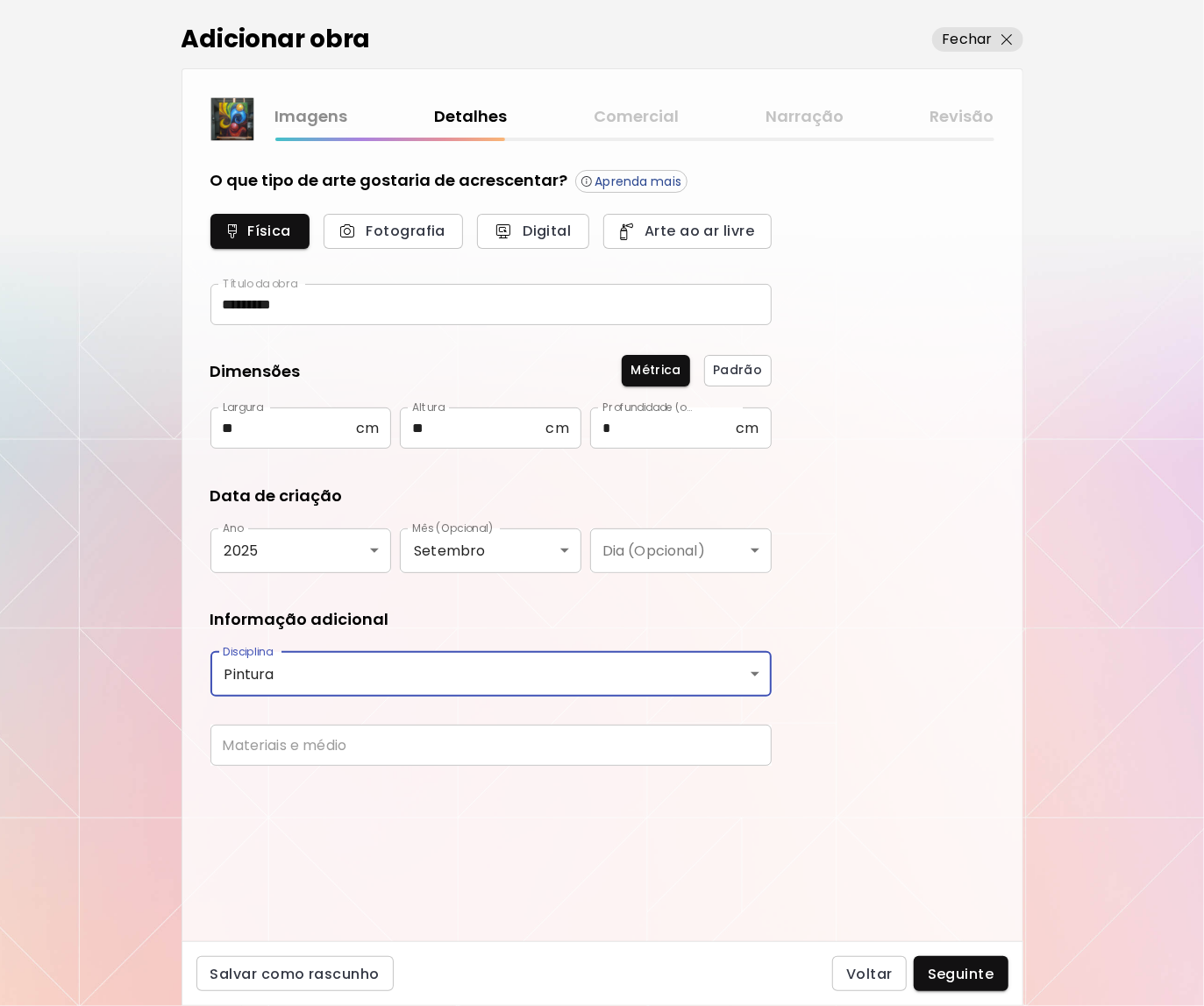
click at [334, 753] on input "text" at bounding box center [491, 745] width 561 height 41
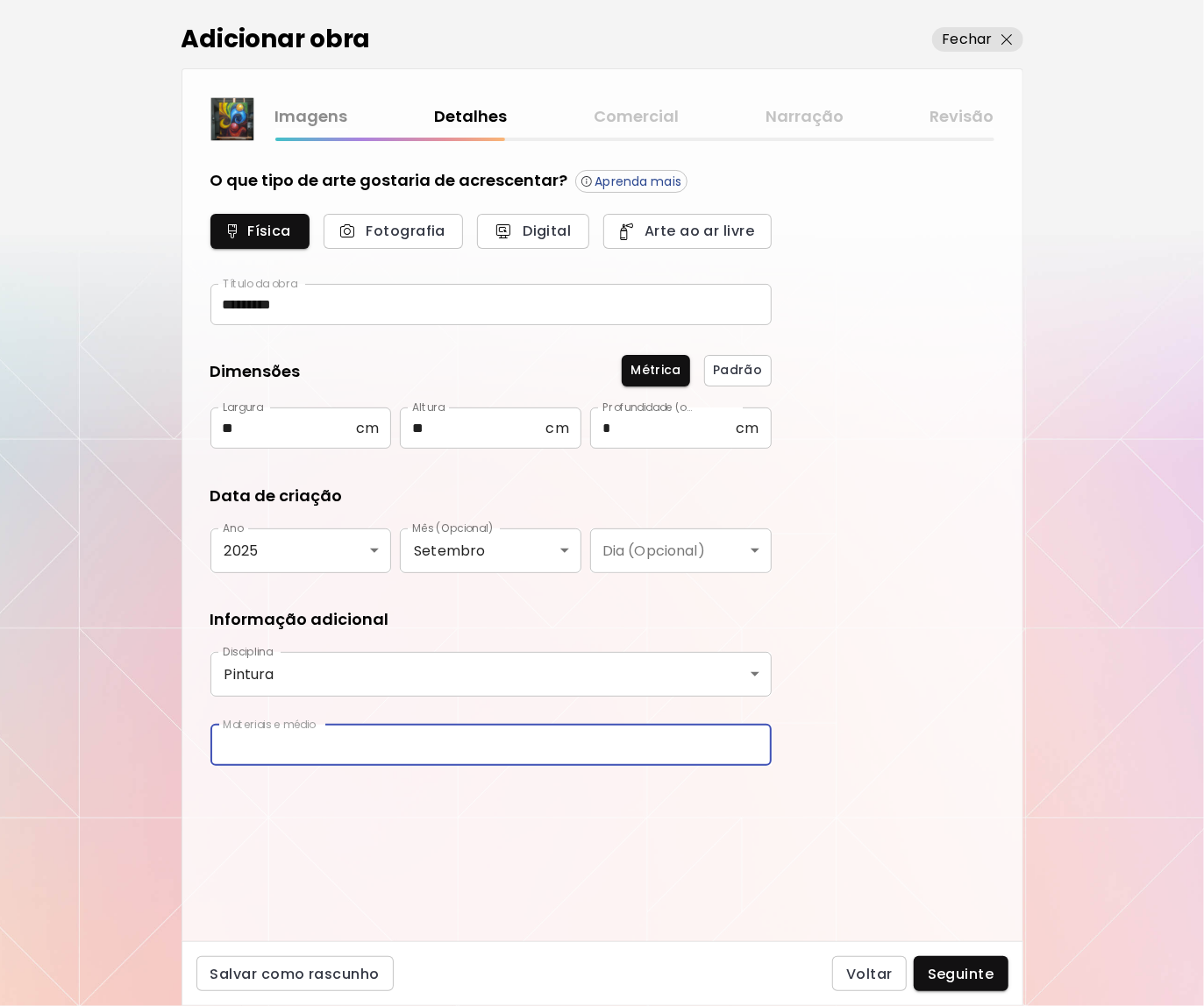
type input "**********"
click at [960, 985] on button "Seguinte" at bounding box center [960, 974] width 94 height 35
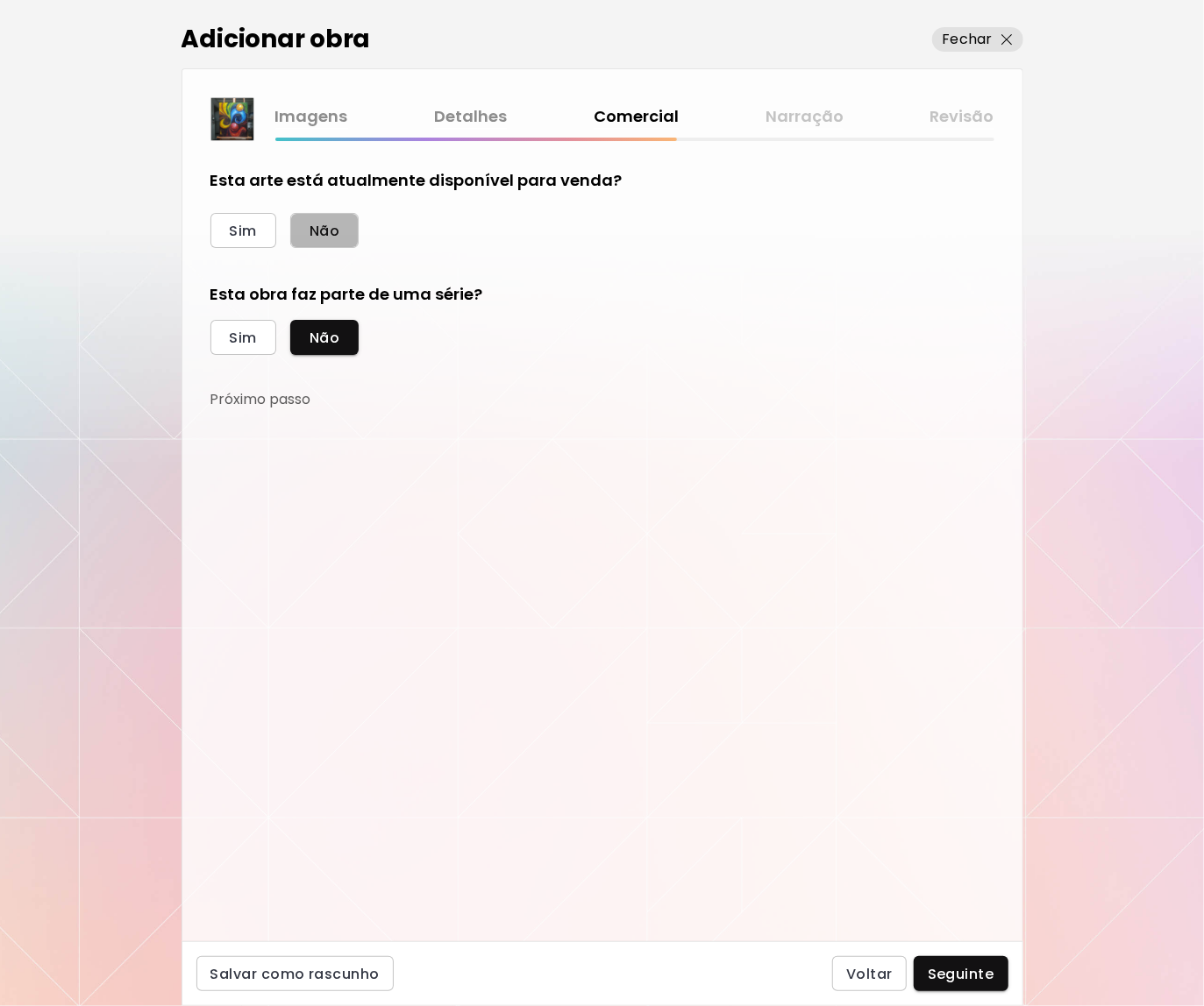
click at [312, 233] on span "Não" at bounding box center [324, 231] width 30 height 18
click at [966, 964] on button "Seguinte" at bounding box center [960, 974] width 94 height 35
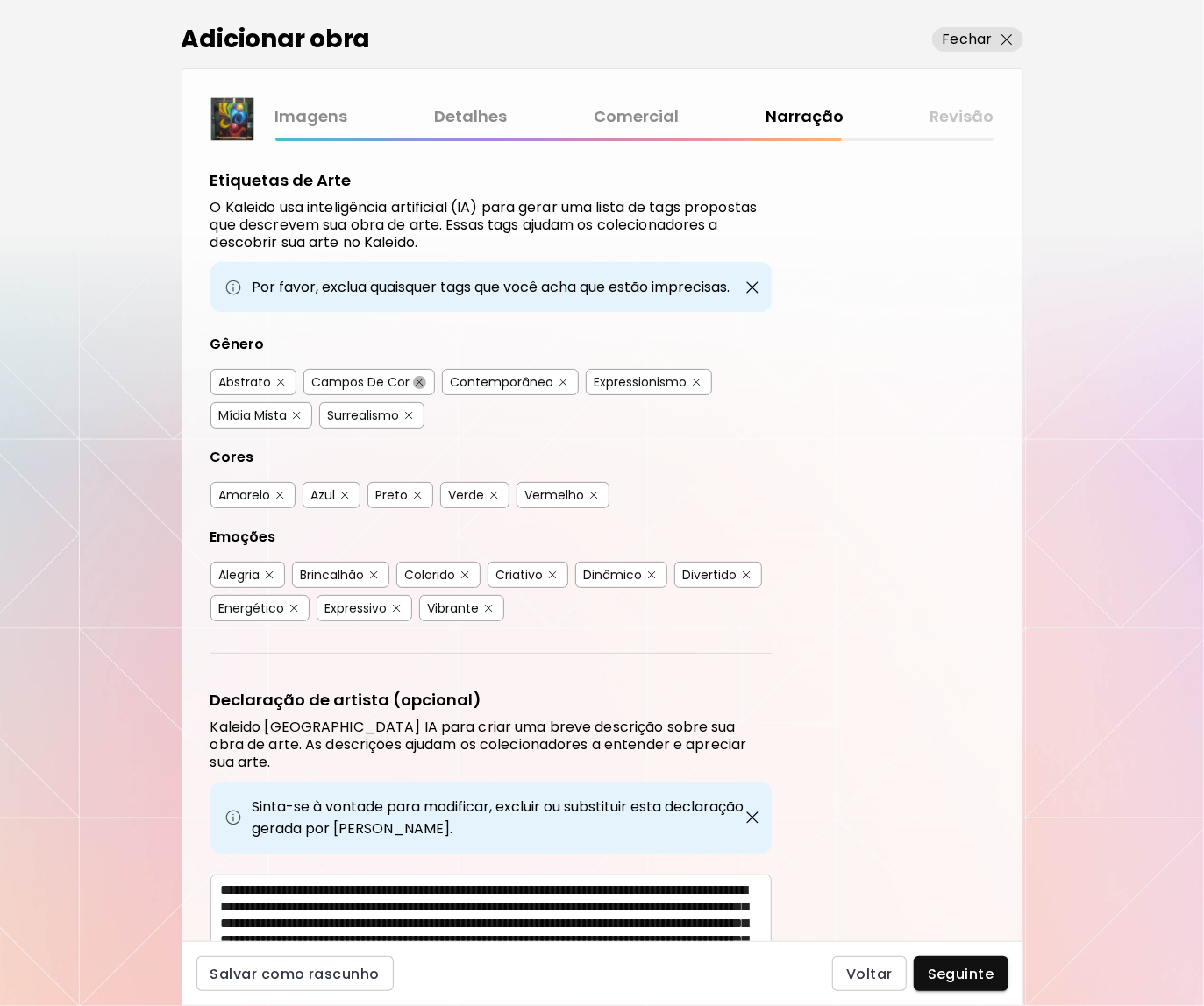
click at [422, 377] on button "button" at bounding box center [420, 382] width 13 height 13
click at [697, 378] on img "button" at bounding box center [696, 382] width 8 height 8
click at [404, 415] on button "button" at bounding box center [409, 416] width 13 height 13
click at [297, 412] on img "button" at bounding box center [297, 416] width 8 height 8
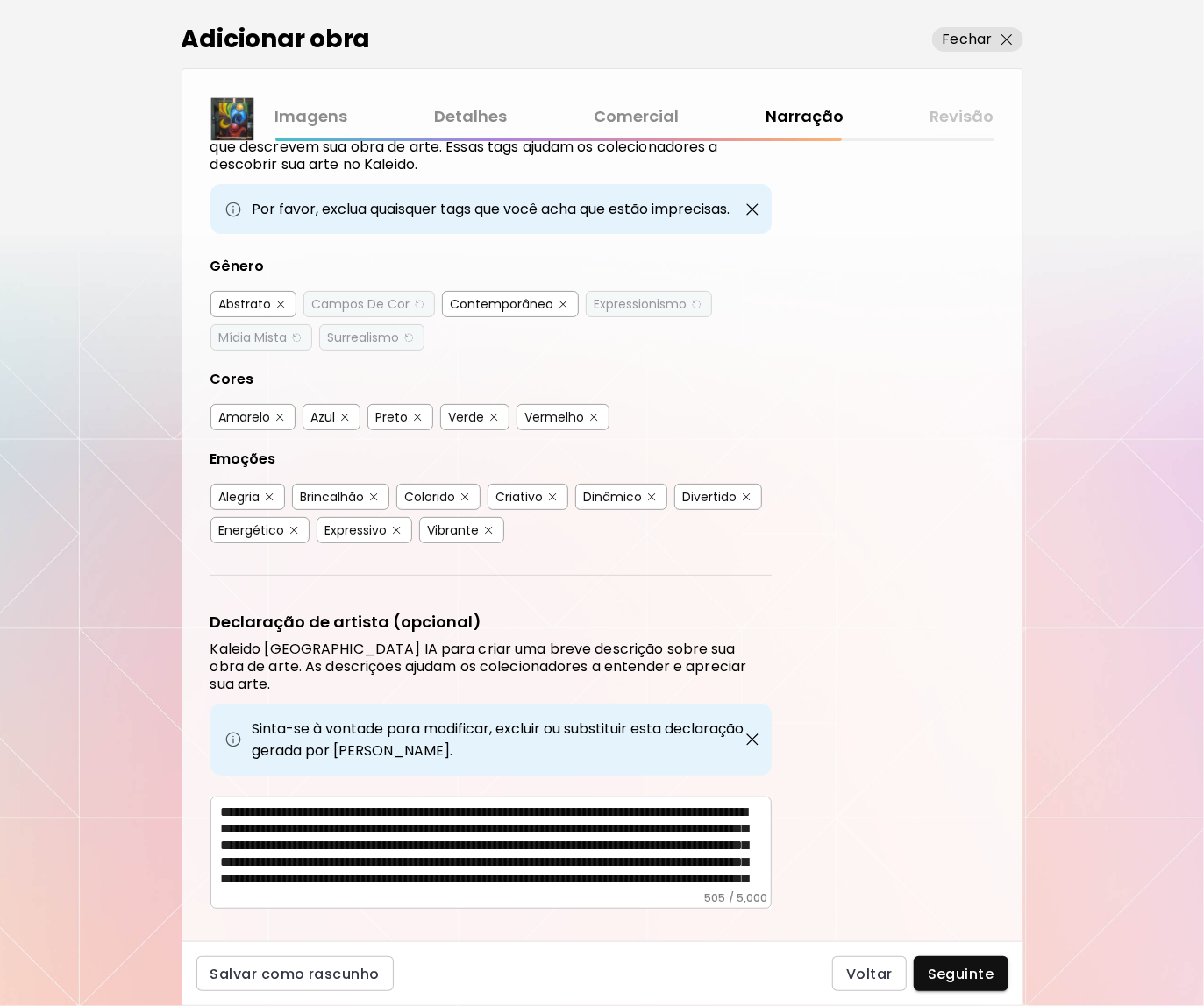
scroll to position [46, 0]
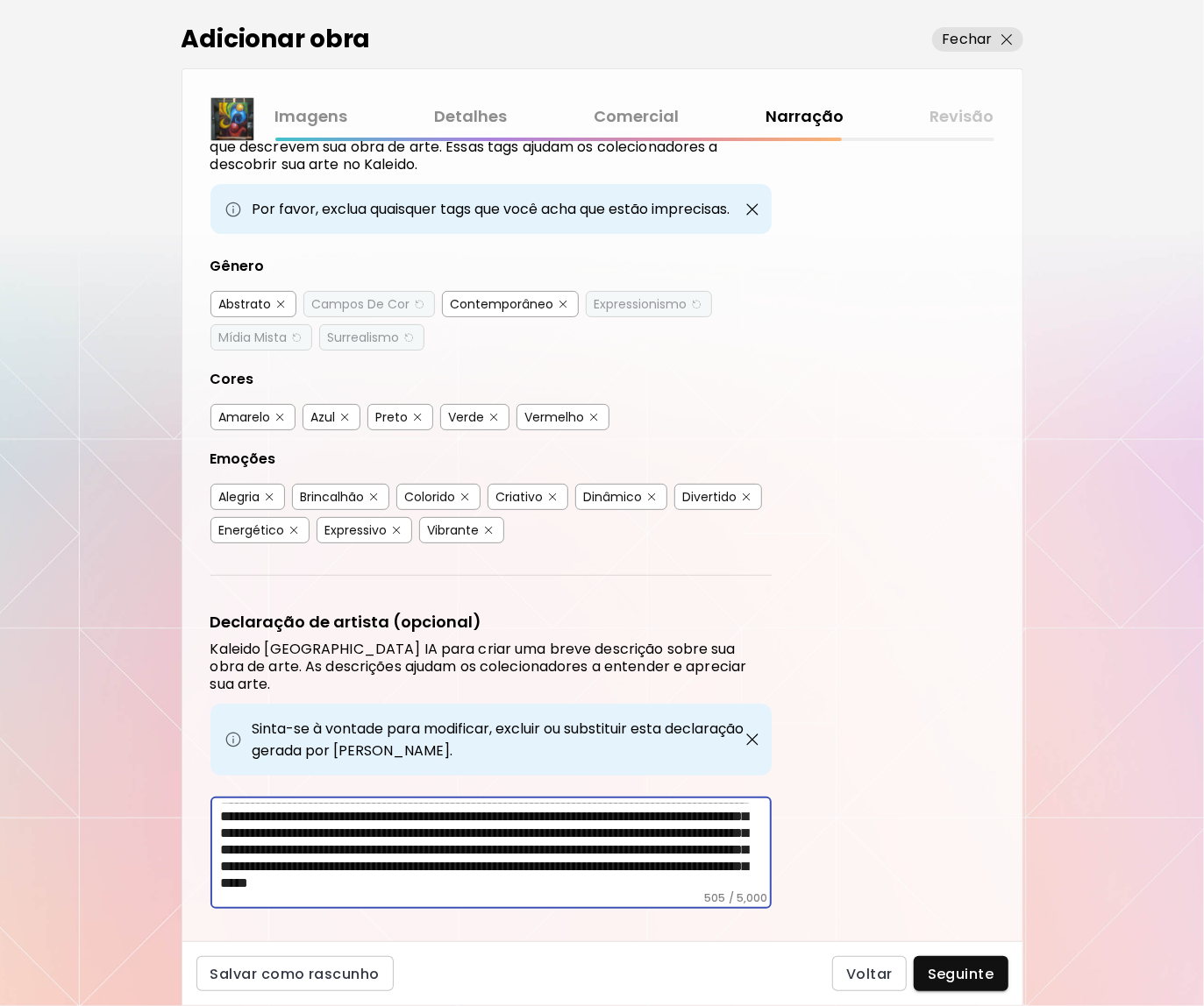
drag, startPoint x: 496, startPoint y: 801, endPoint x: 405, endPoint y: 801, distance: 91.0
click at [405, 804] on textarea "**********" at bounding box center [496, 847] width 551 height 88
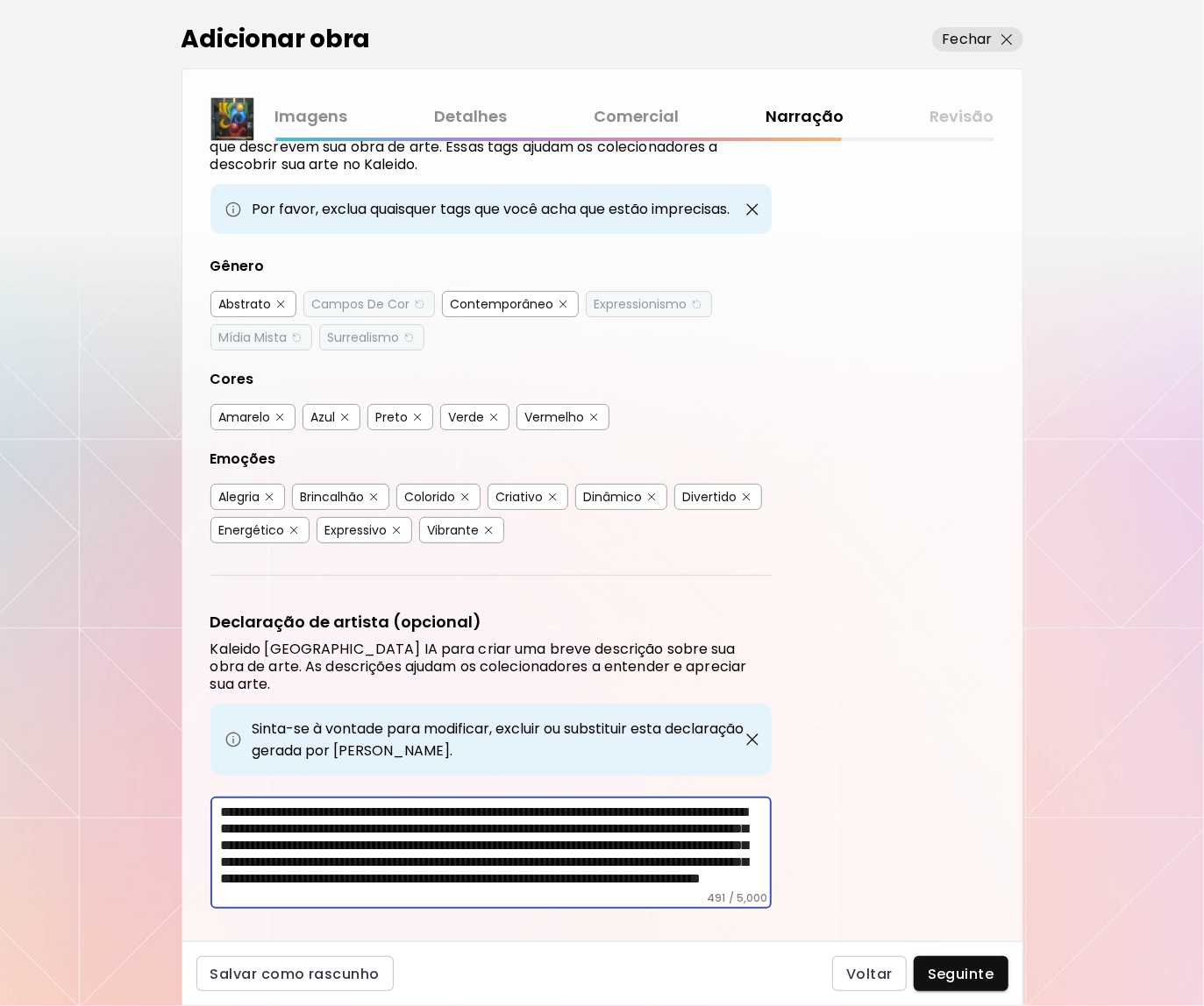
scroll to position [47, 0]
drag, startPoint x: 616, startPoint y: 832, endPoint x: 667, endPoint y: 883, distance: 72.1
click at [667, 883] on div "Etiquetas de Arte O Kaleido usa inteligência artificial (IA) para gerar uma lis…" at bounding box center [602, 541] width 840 height 801
type textarea "**********"
click at [960, 970] on span "Seguinte" at bounding box center [960, 974] width 67 height 18
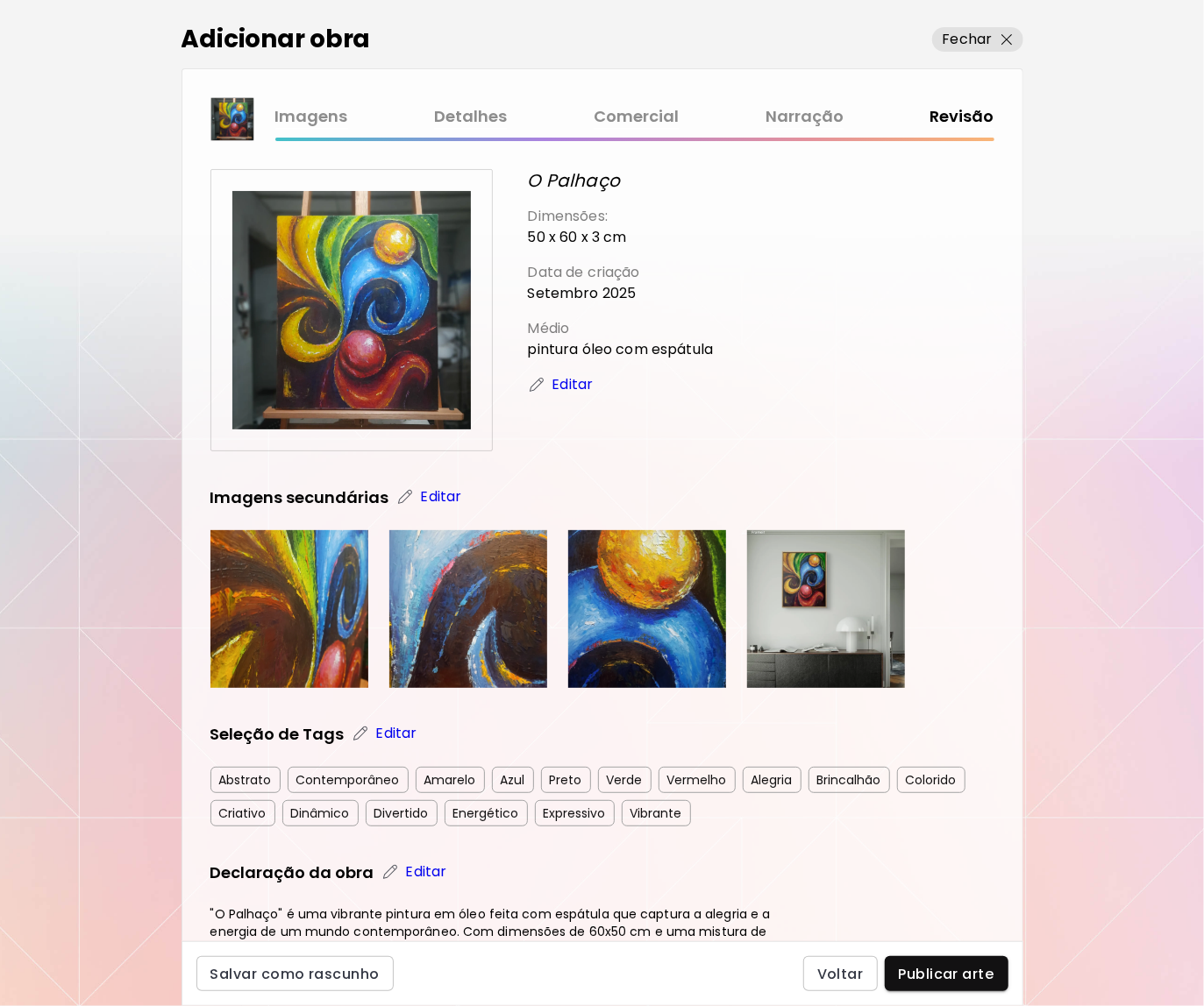
click at [431, 505] on p "Editar" at bounding box center [441, 497] width 41 height 21
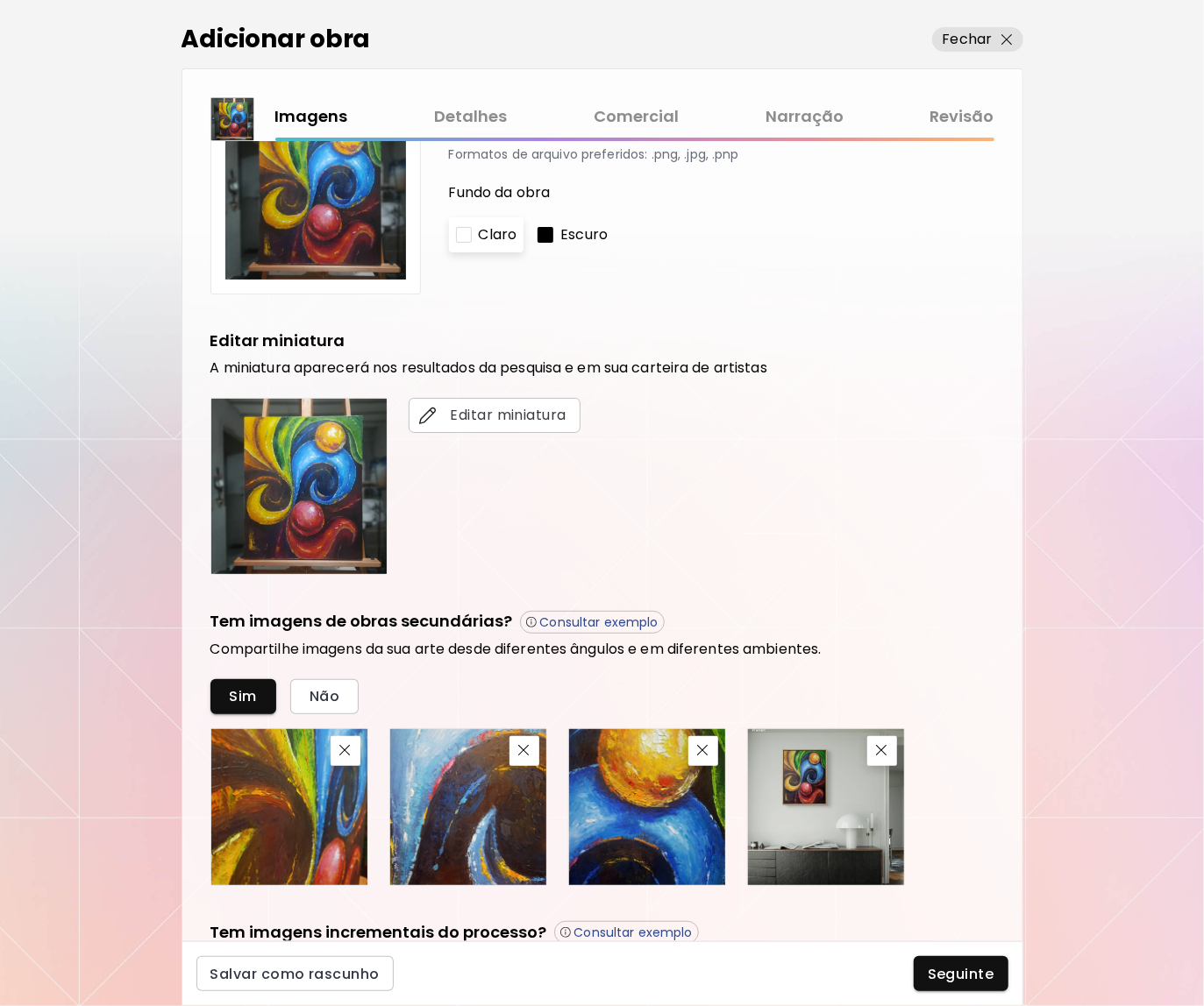
scroll to position [263, 0]
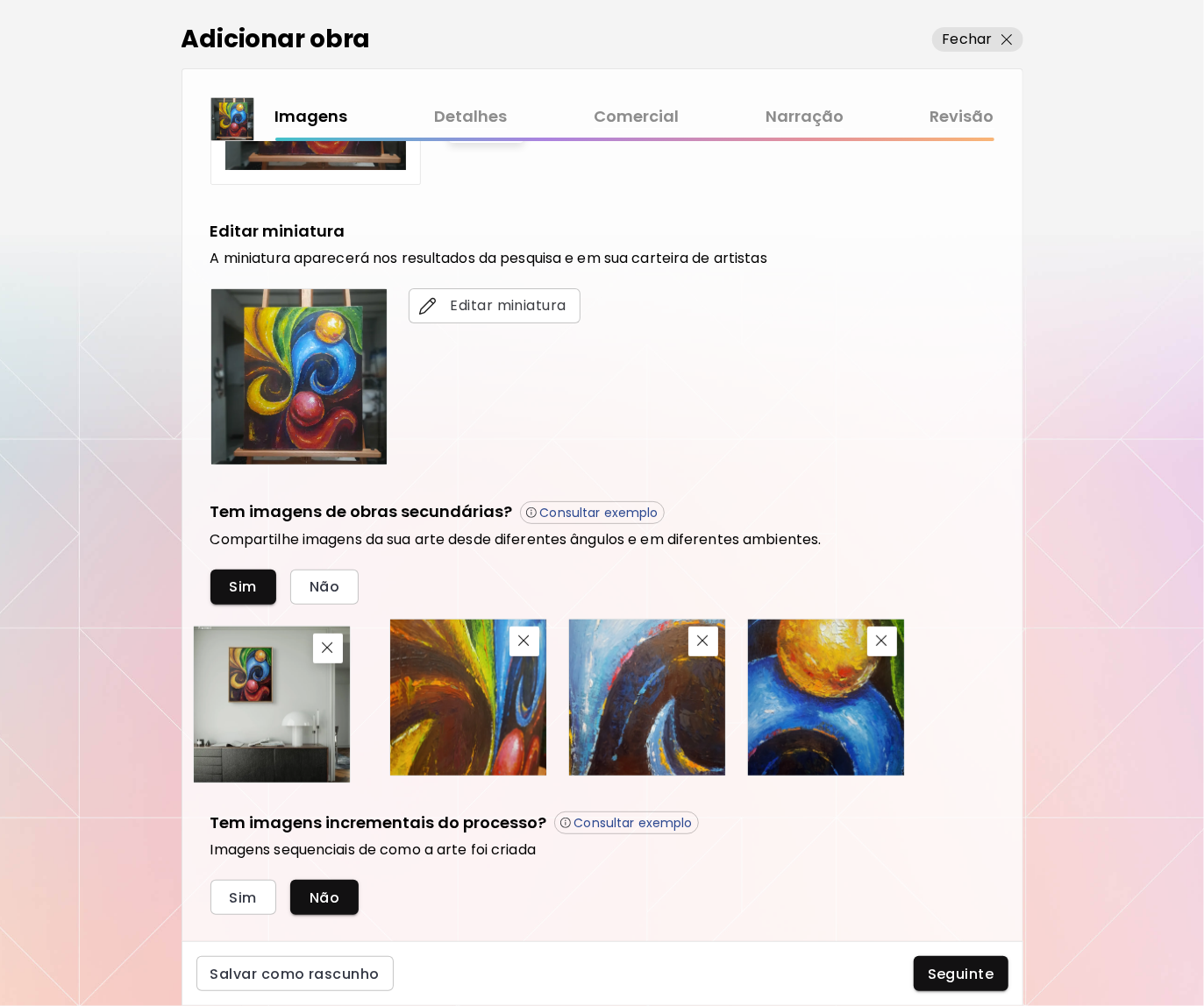
drag, startPoint x: 836, startPoint y: 721, endPoint x: 281, endPoint y: 727, distance: 555.0
click at [281, 727] on img at bounding box center [271, 705] width 156 height 156
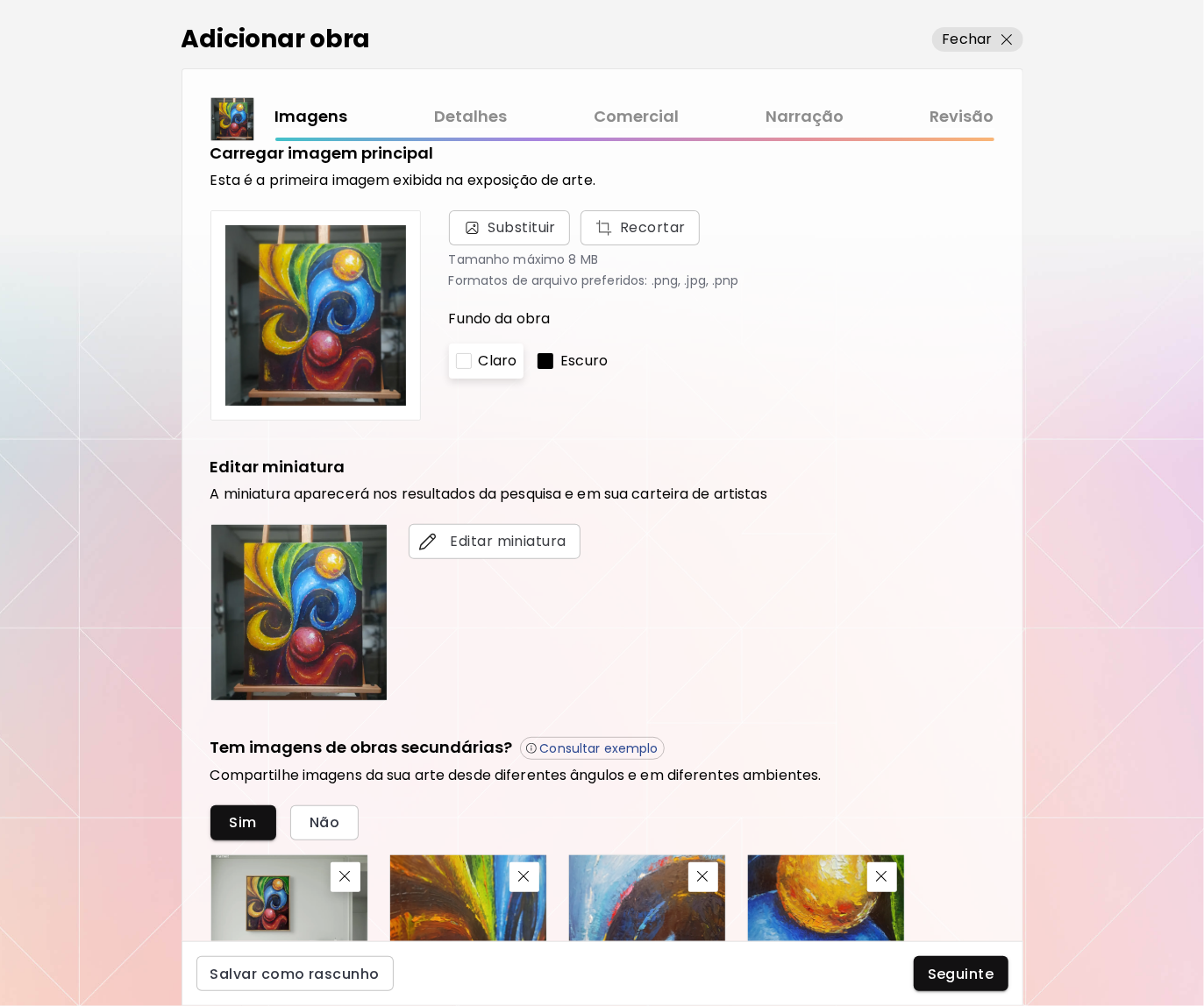
scroll to position [0, 0]
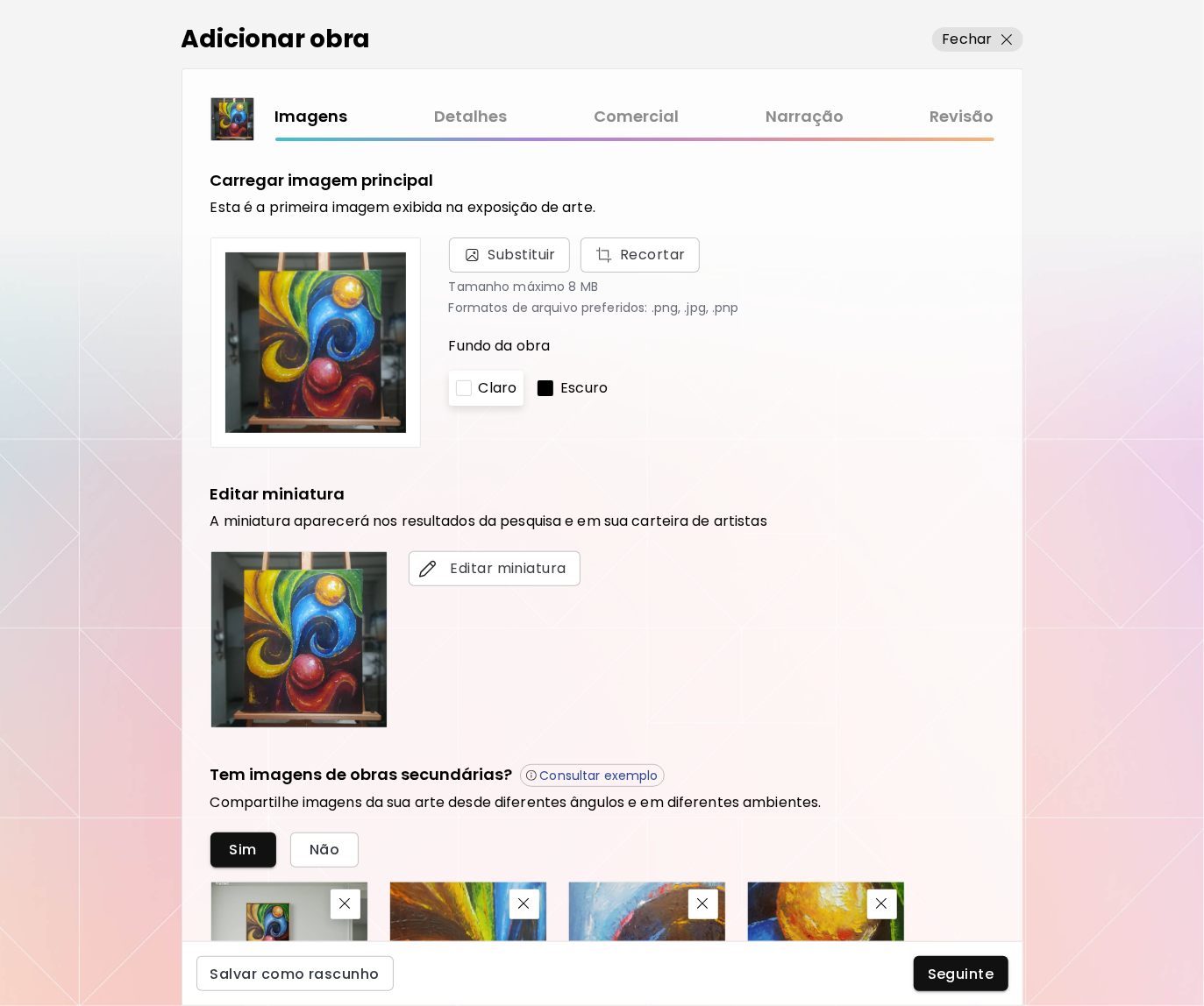
click at [971, 978] on span "Seguinte" at bounding box center [960, 974] width 67 height 18
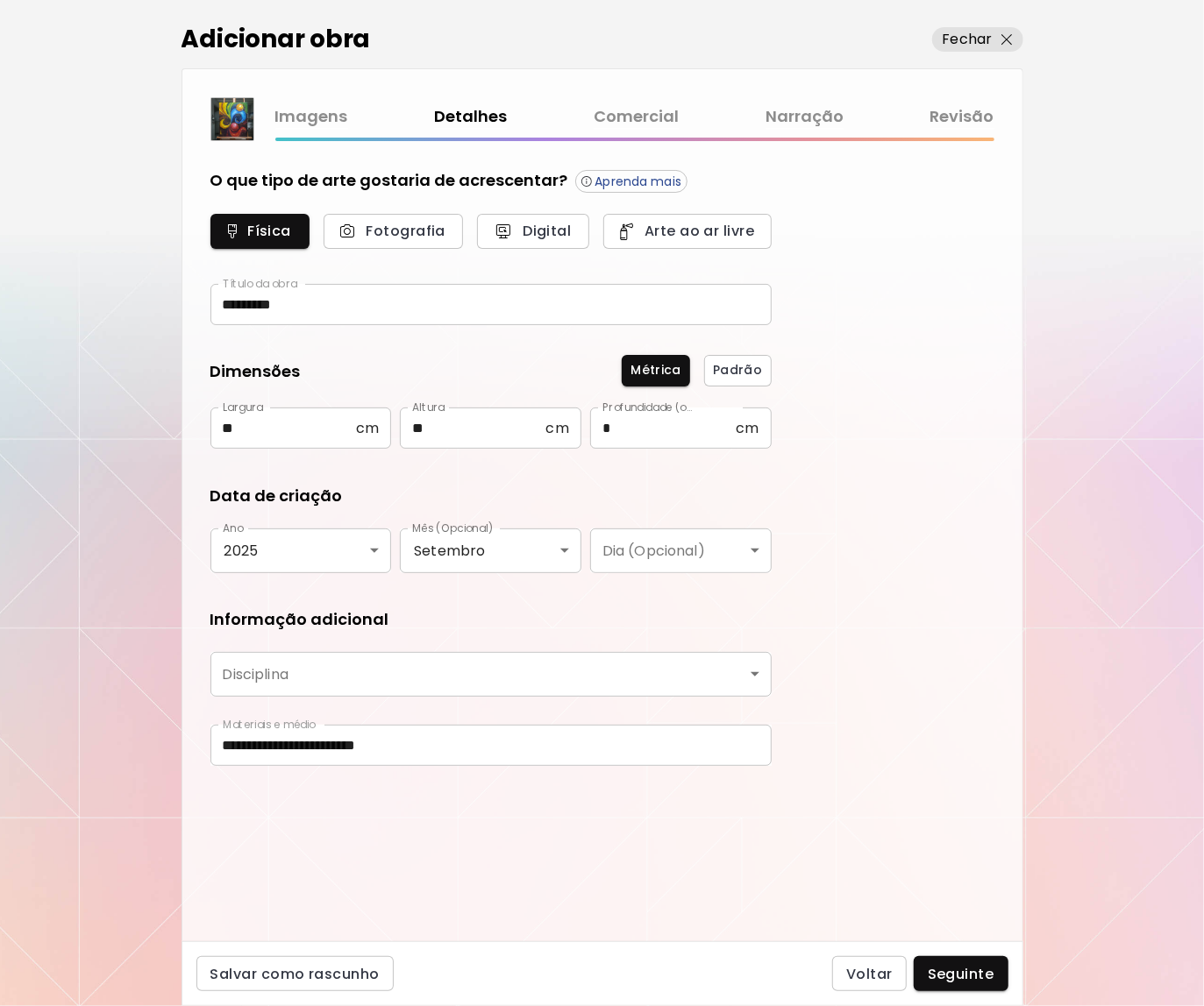
type input "********"
click at [977, 965] on span "Seguinte" at bounding box center [960, 974] width 67 height 18
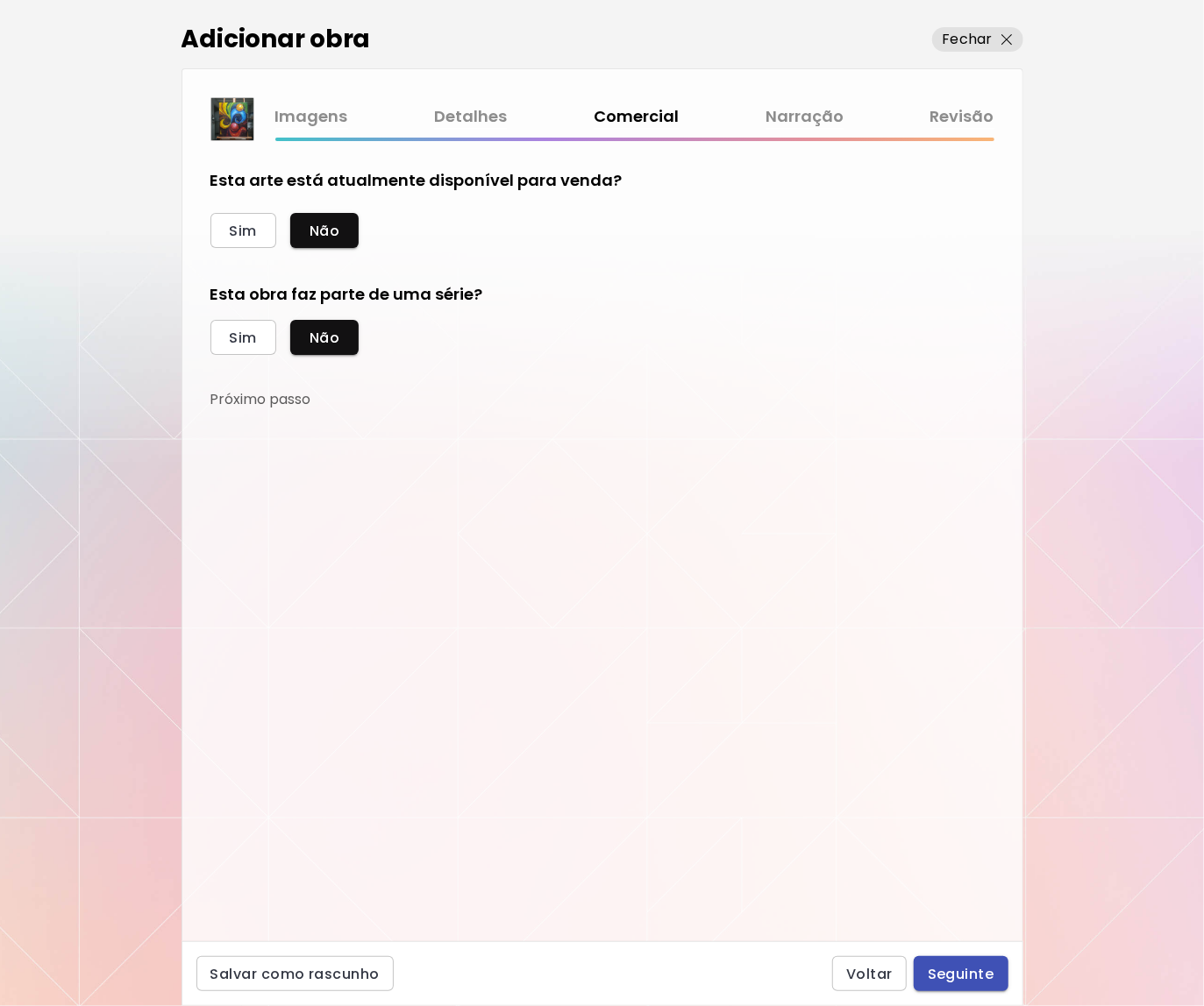
click at [969, 975] on span "Seguinte" at bounding box center [960, 974] width 67 height 18
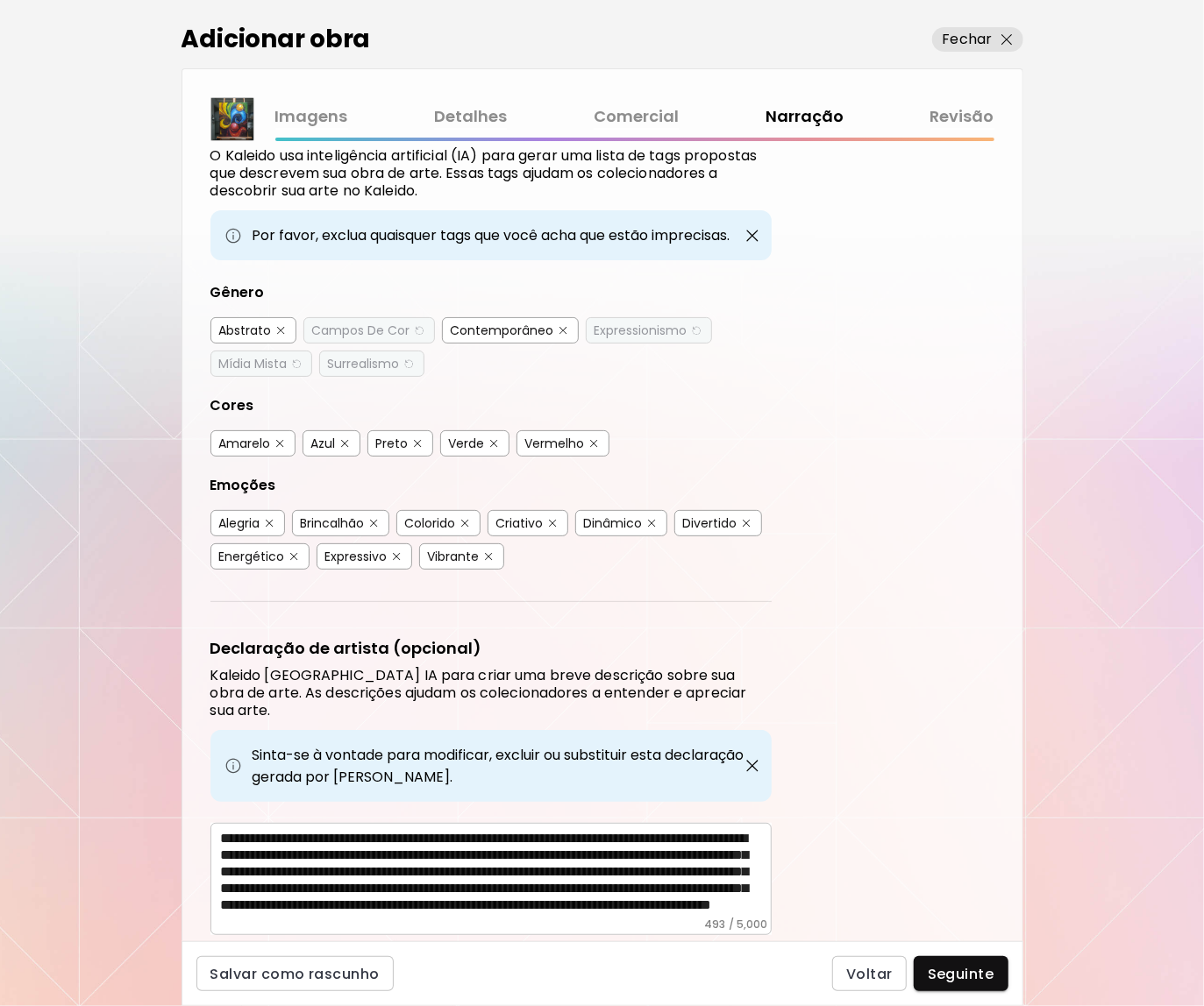
scroll to position [78, 0]
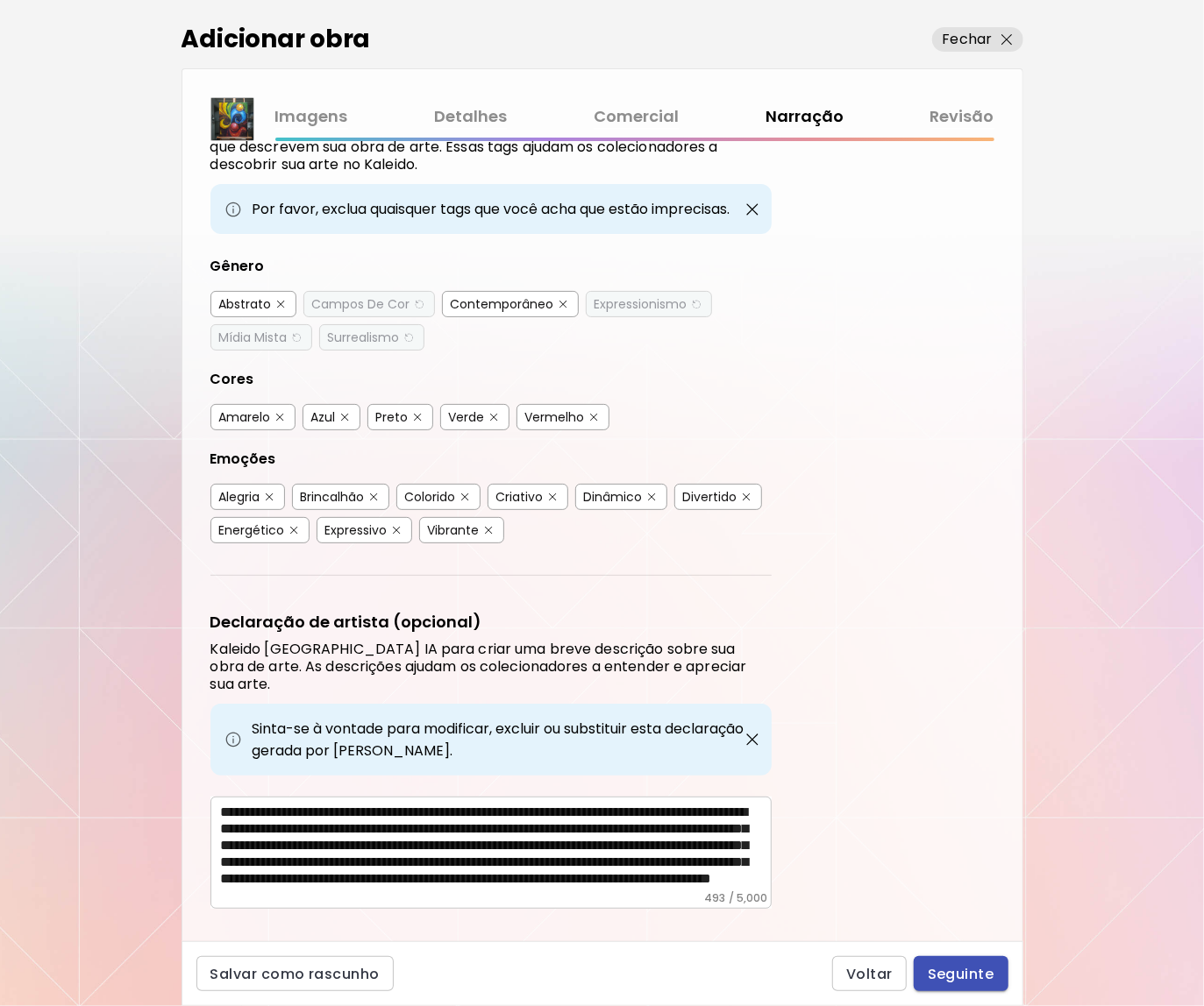
click at [954, 968] on span "Seguinte" at bounding box center [960, 974] width 67 height 18
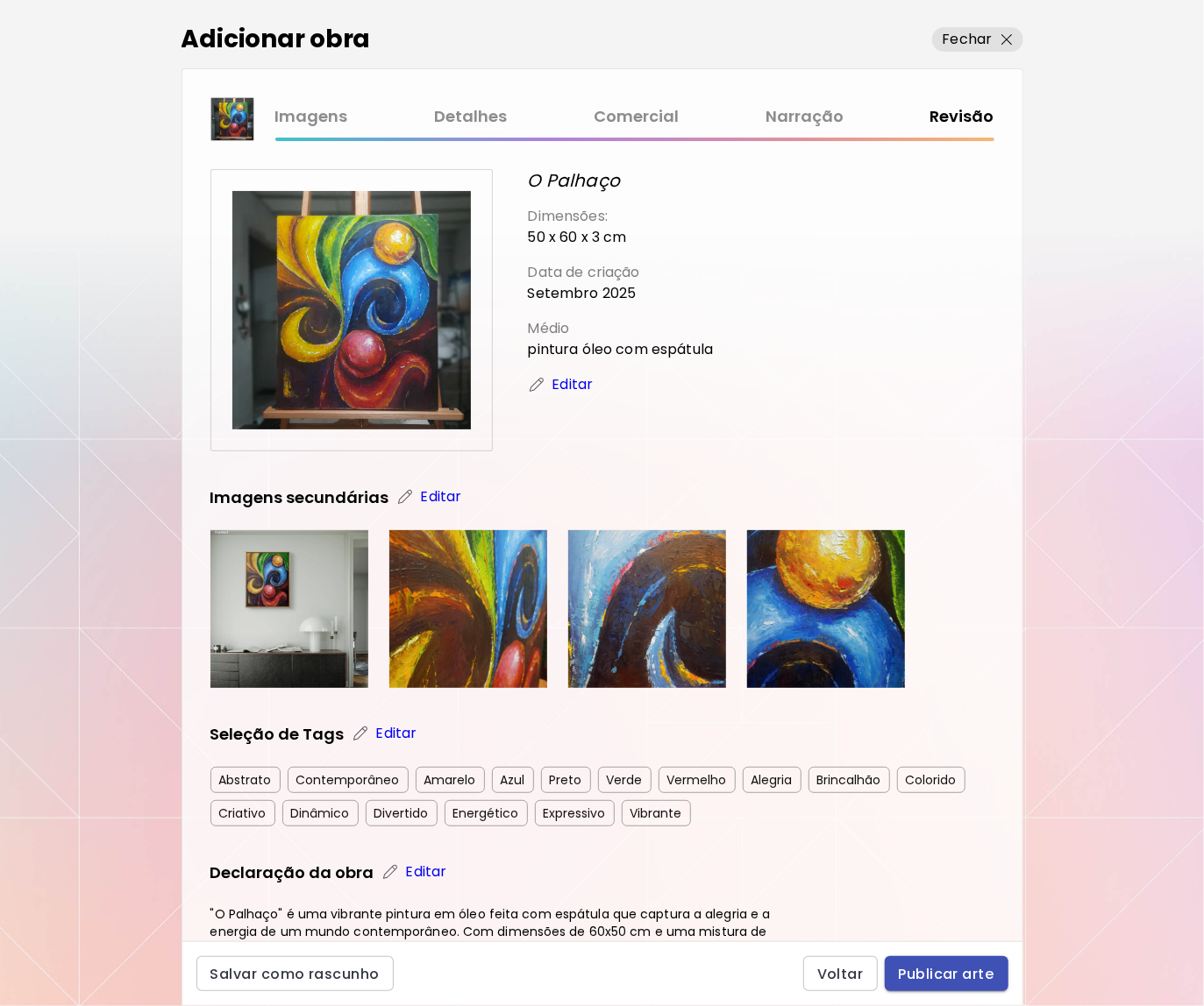
click at [935, 967] on span "Publicar arte" at bounding box center [947, 974] width 95 height 18
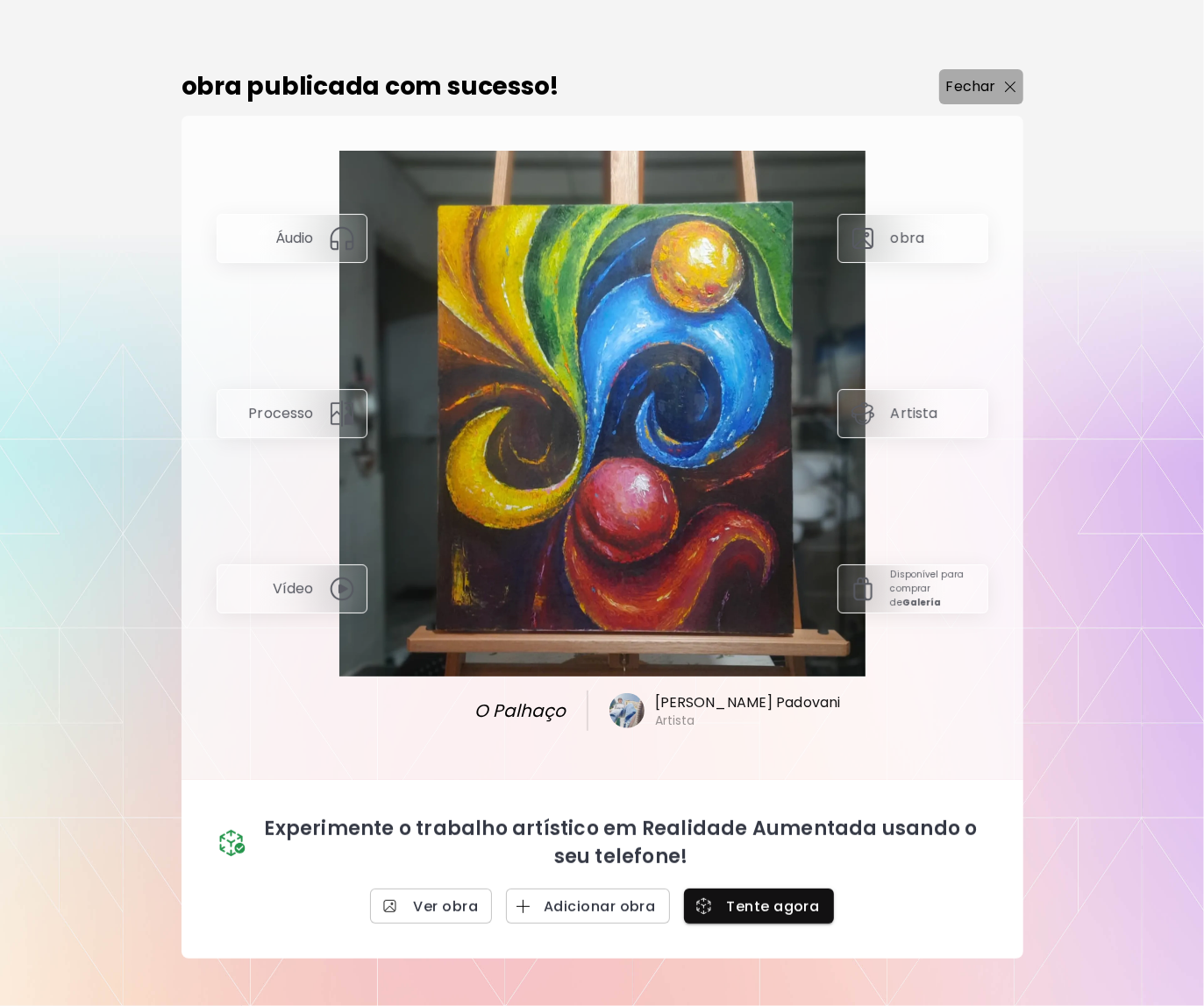
click at [983, 71] on button "Fechar" at bounding box center [981, 87] width 84 height 35
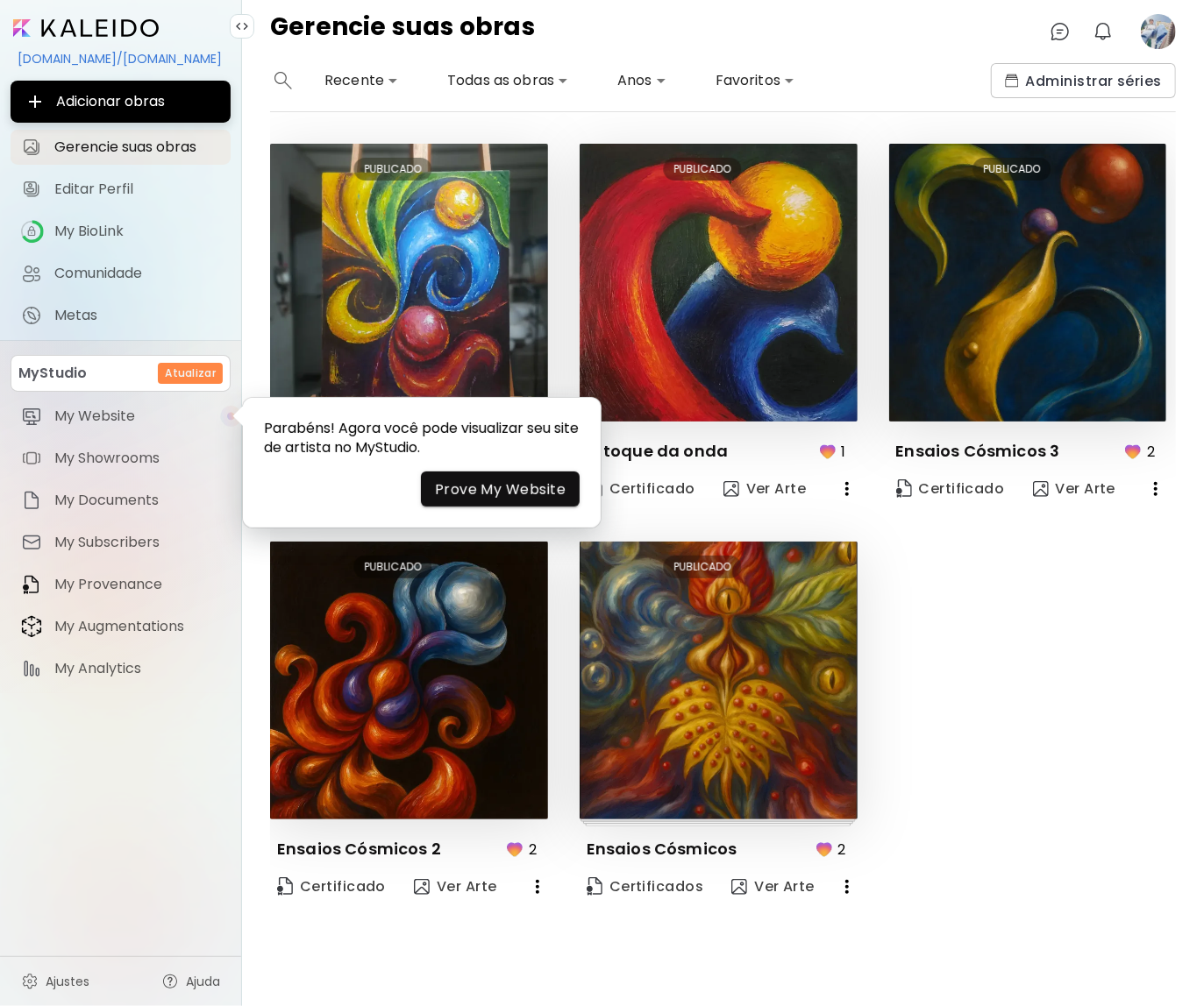
drag, startPoint x: 993, startPoint y: 834, endPoint x: 1004, endPoint y: 843, distance: 14.2
click at [995, 833] on div "Editar PUBLICADO O Palhaço Certificado Ver Arte Editar PUBLICADO O toque da ond…" at bounding box center [706, 526] width 937 height 764
